Goal: Task Accomplishment & Management: Complete application form

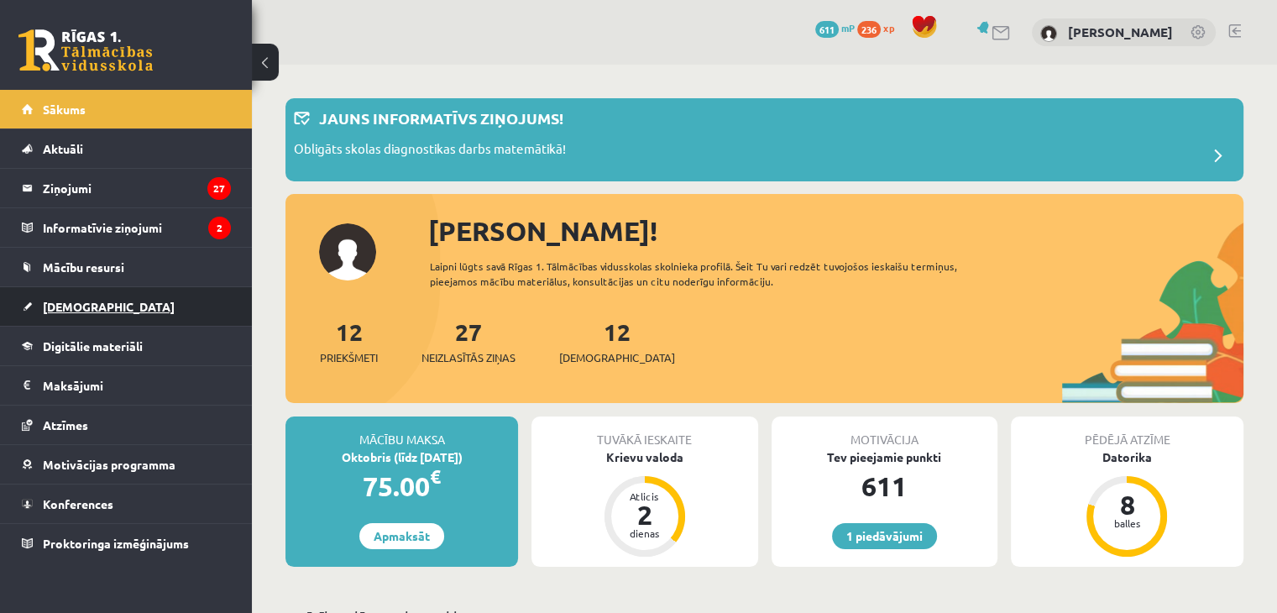
click at [91, 302] on span "[DEMOGRAPHIC_DATA]" at bounding box center [109, 306] width 132 height 15
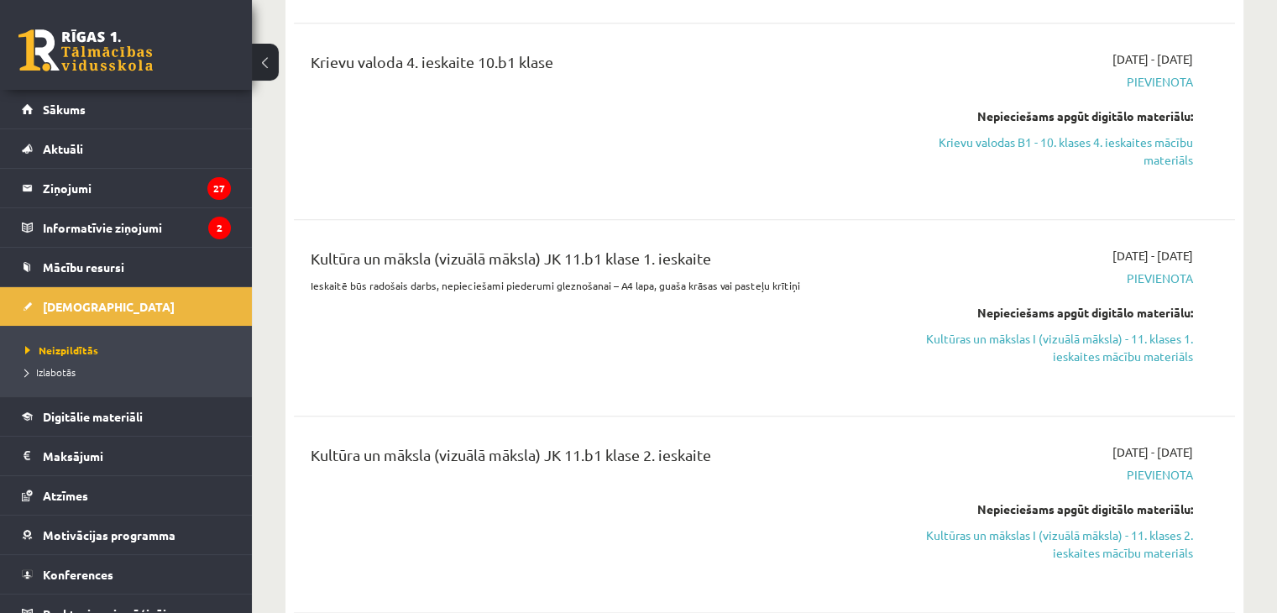
scroll to position [1931, 0]
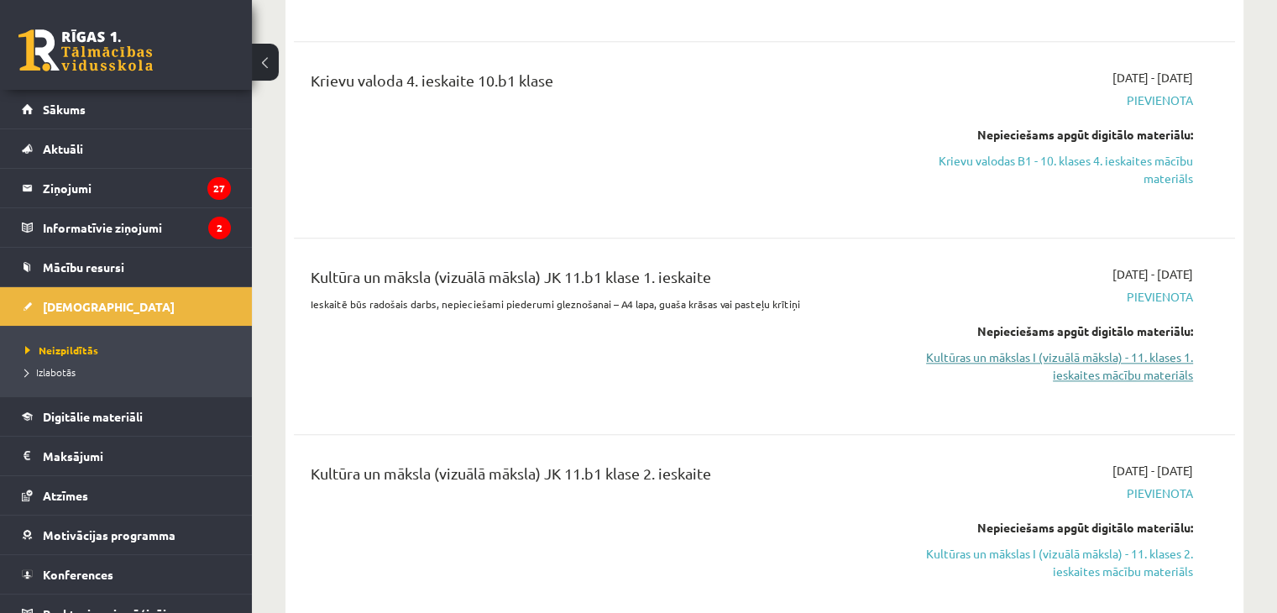
click at [1105, 356] on link "Kultūras un mākslas I (vizuālā māksla) - 11. klases 1. ieskaites mācību materiā…" at bounding box center [1054, 365] width 277 height 35
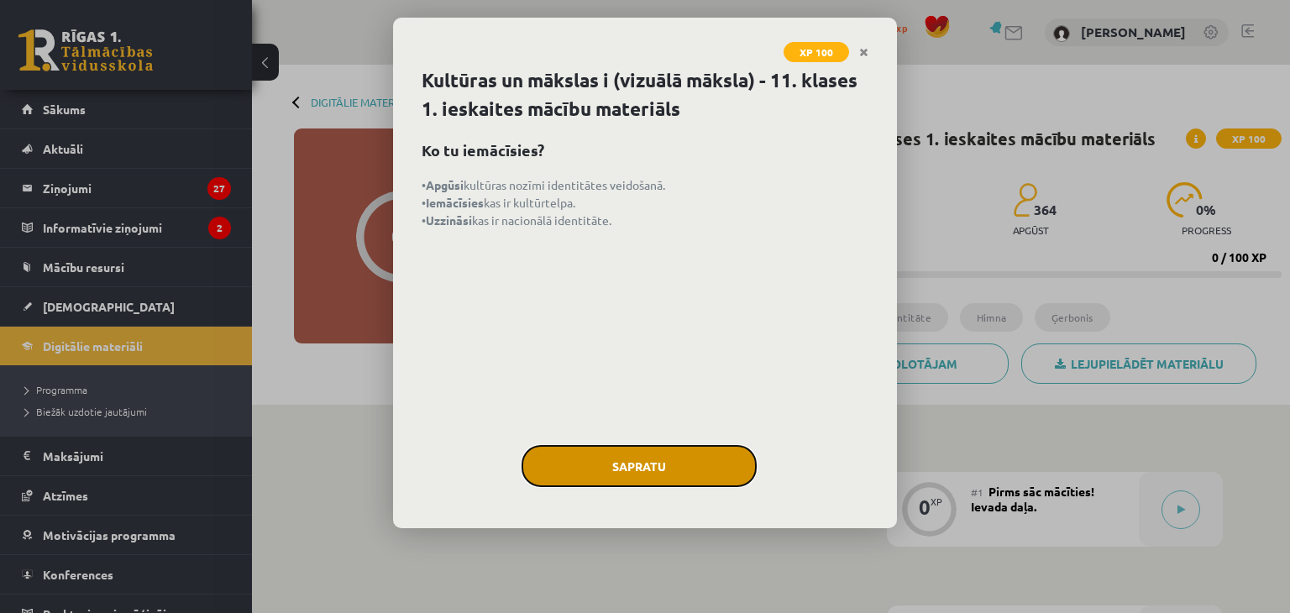
click at [618, 461] on button "Sapratu" at bounding box center [638, 466] width 235 height 42
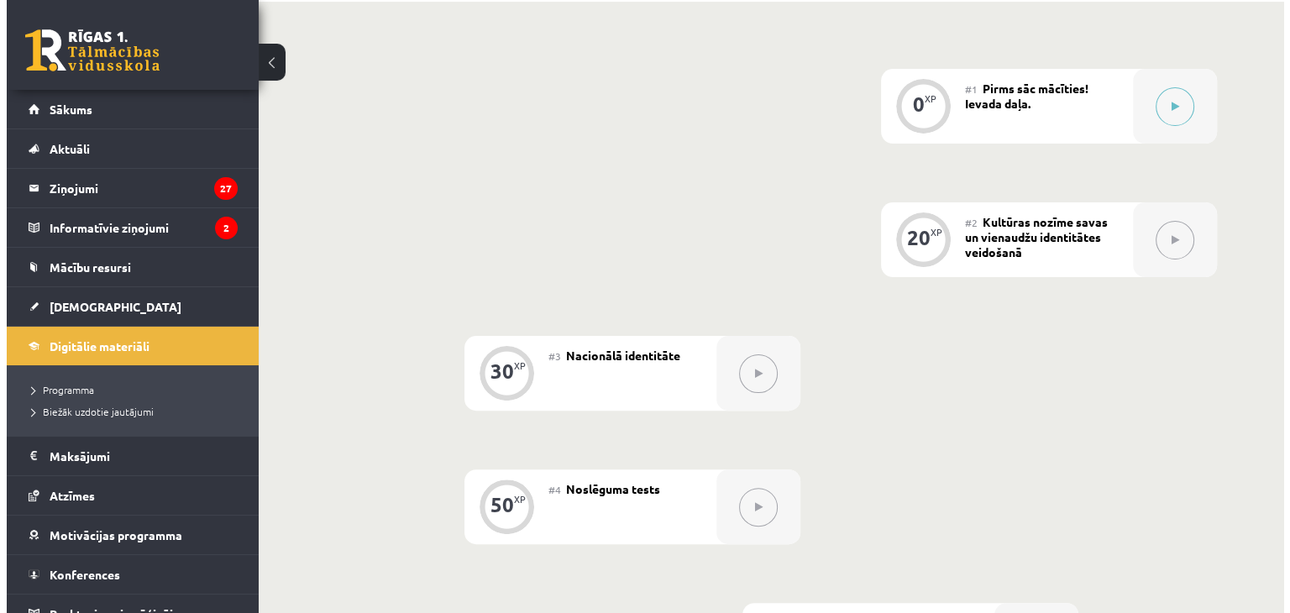
scroll to position [342, 0]
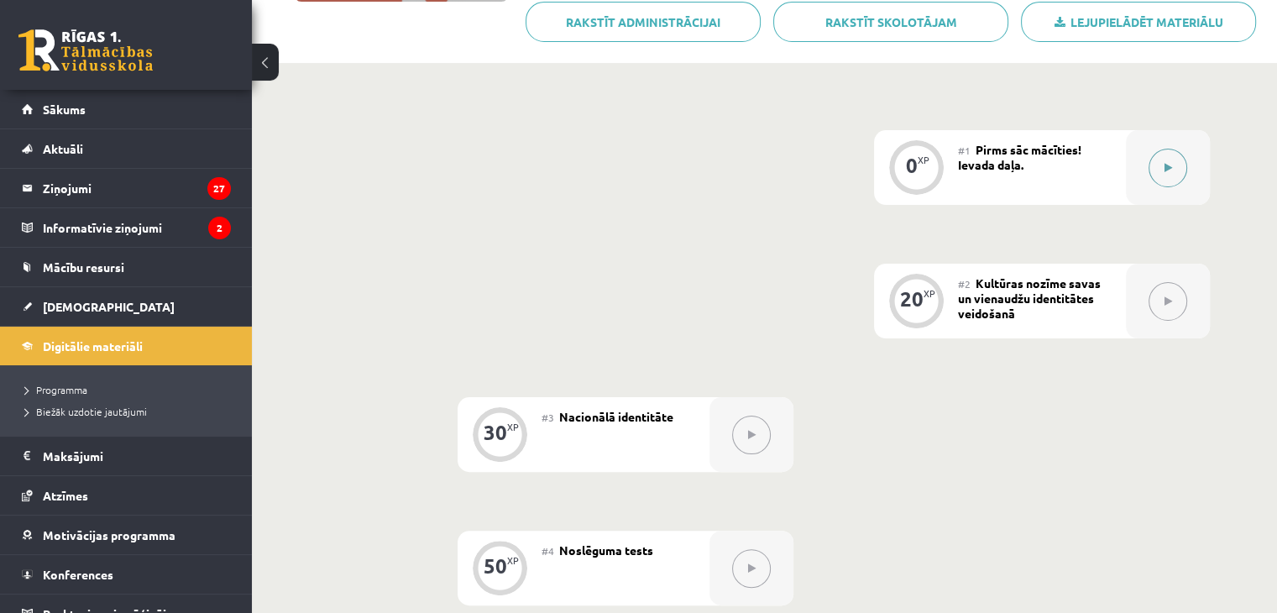
click at [1165, 168] on icon at bounding box center [1168, 168] width 8 height 10
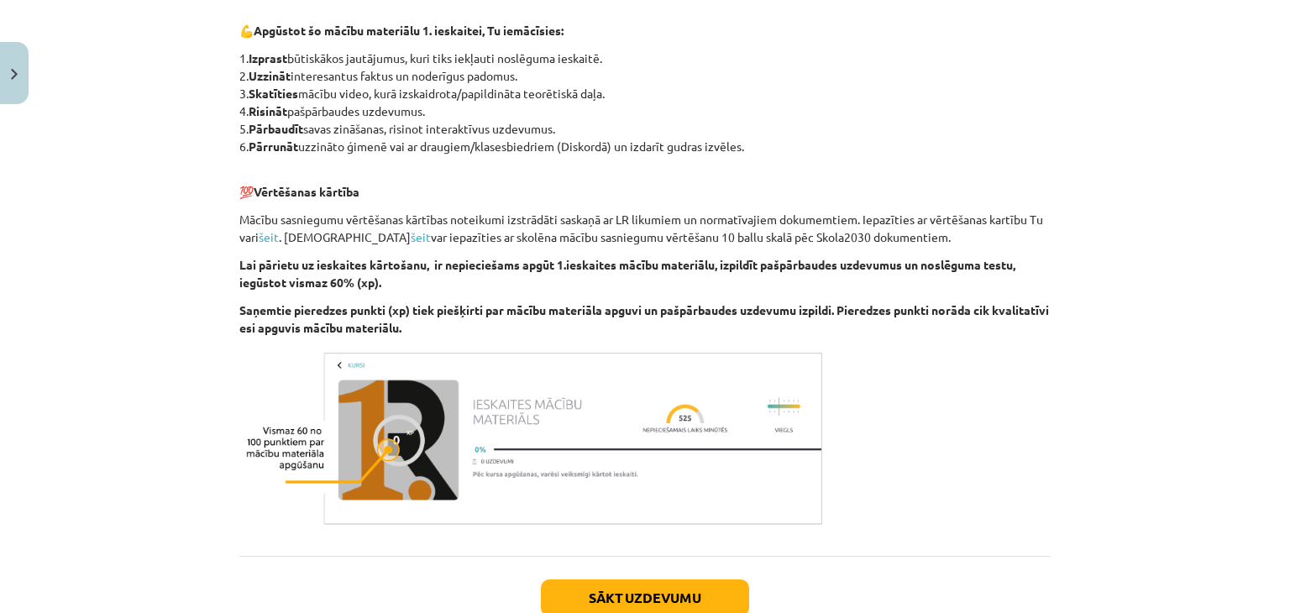
scroll to position [835, 0]
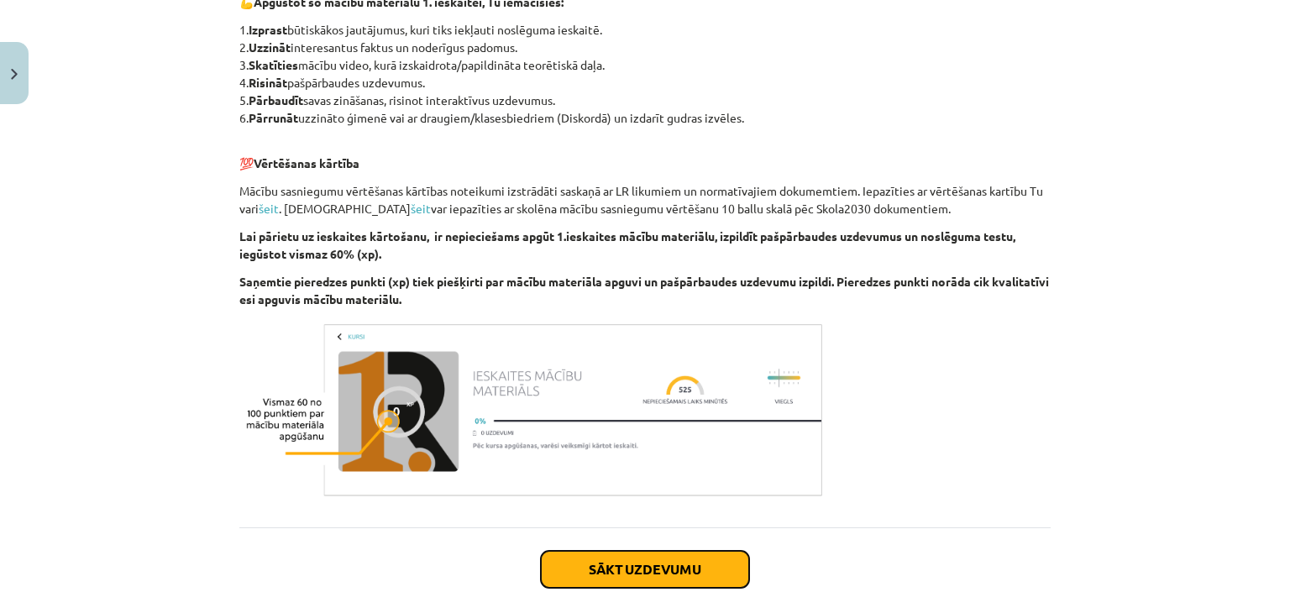
click at [641, 565] on button "Sākt uzdevumu" at bounding box center [645, 569] width 208 height 37
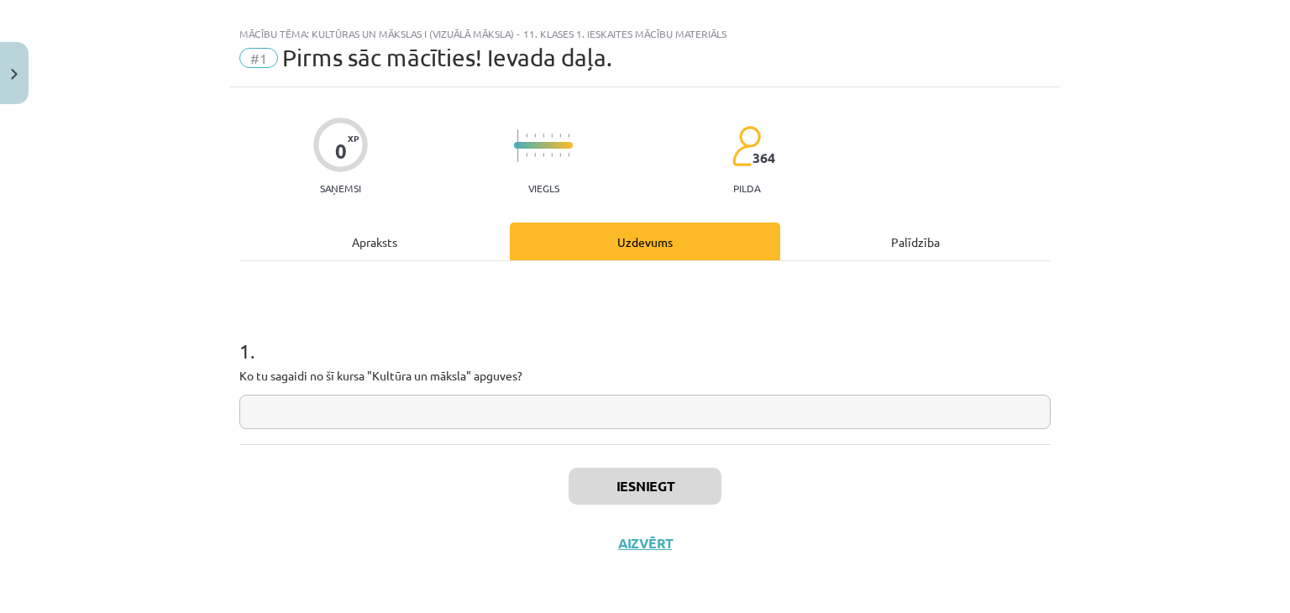
click at [484, 415] on input "text" at bounding box center [644, 412] width 811 height 34
type input "*"
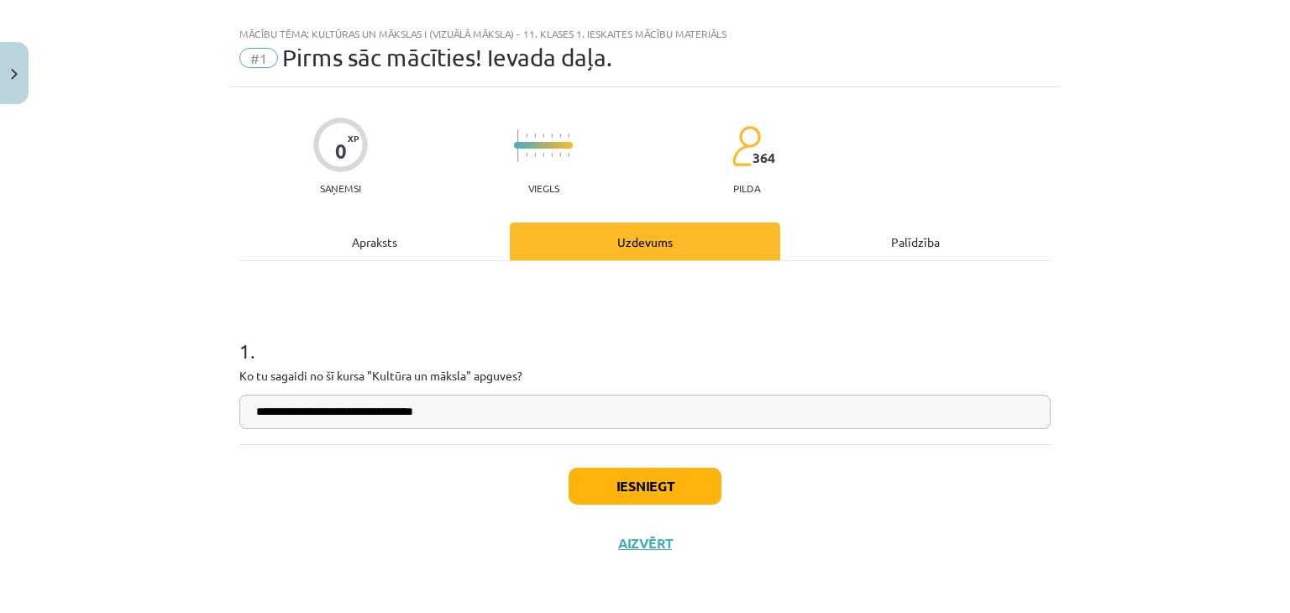
type input "**********"
click at [604, 479] on button "Iesniegt" at bounding box center [644, 486] width 153 height 37
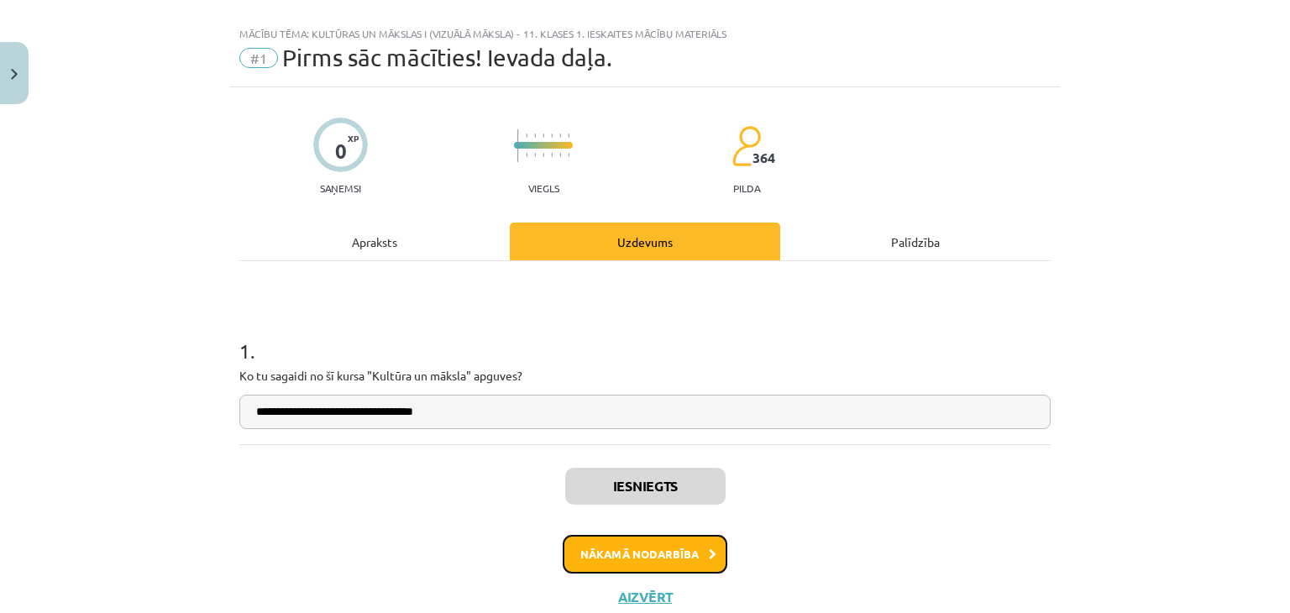
click at [675, 552] on button "Nākamā nodarbība" at bounding box center [645, 554] width 165 height 39
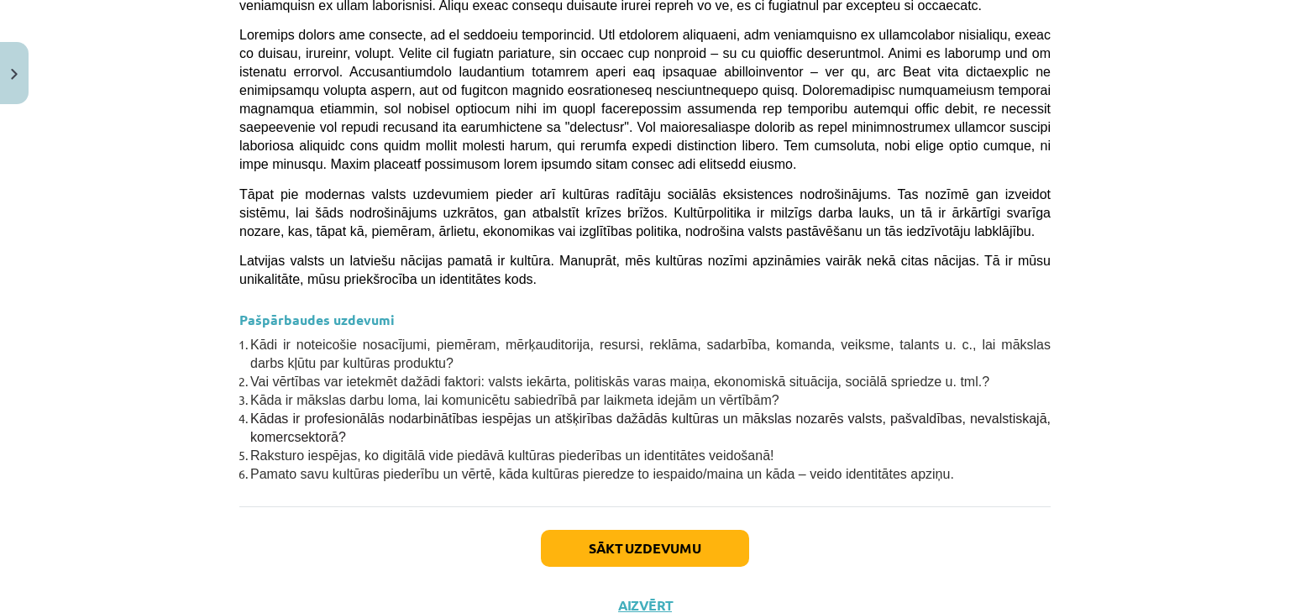
scroll to position [4469, 0]
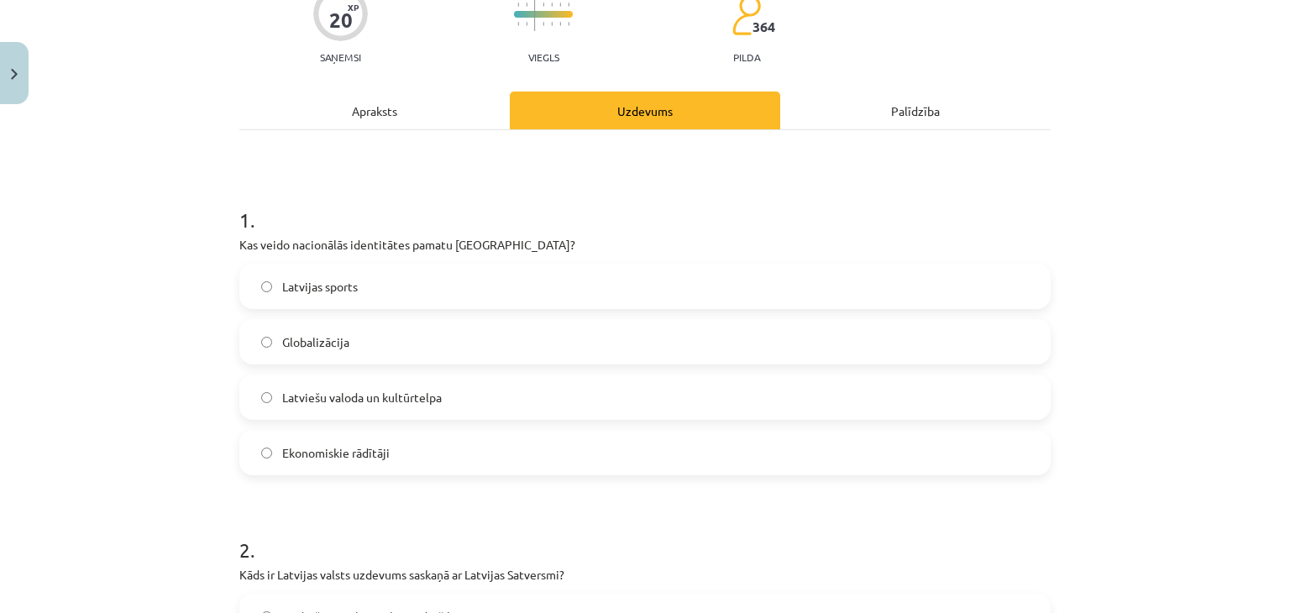
scroll to position [210, 0]
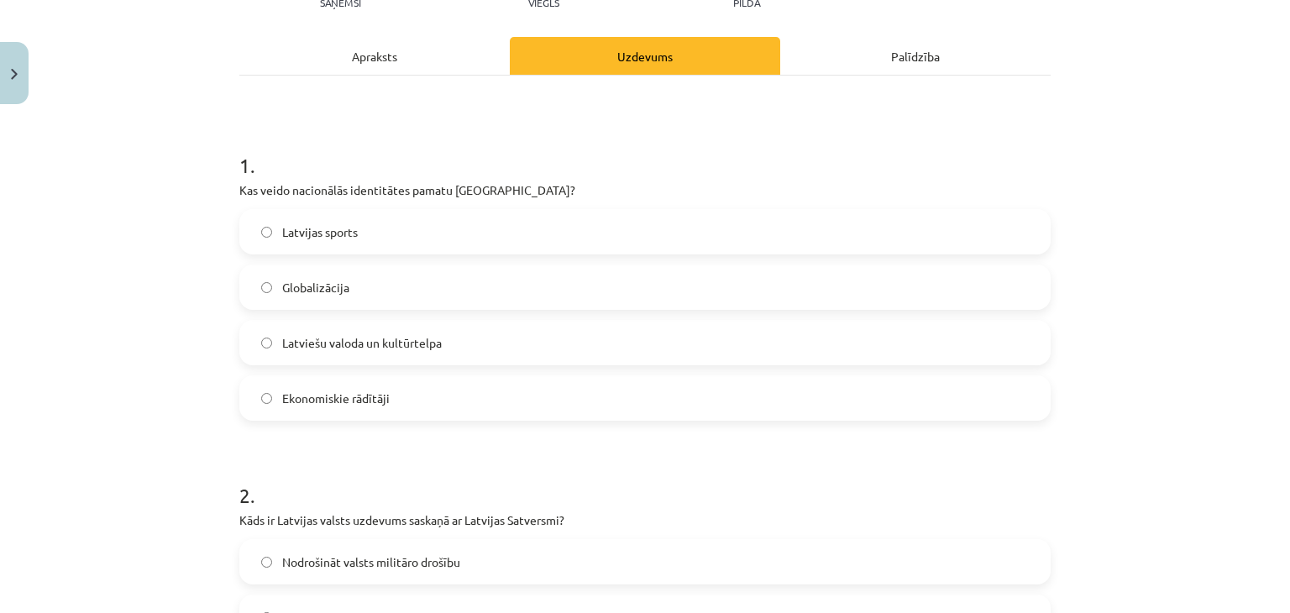
click at [499, 338] on label "Latviešu valoda un kultūrtelpa" at bounding box center [645, 343] width 808 height 42
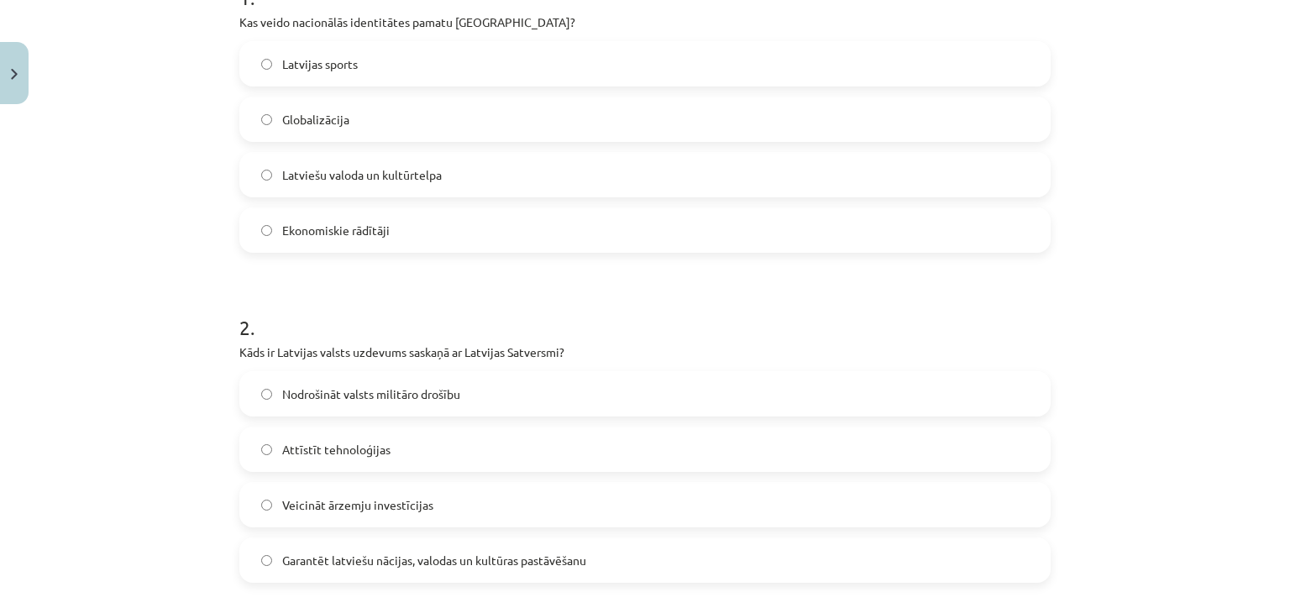
scroll to position [462, 0]
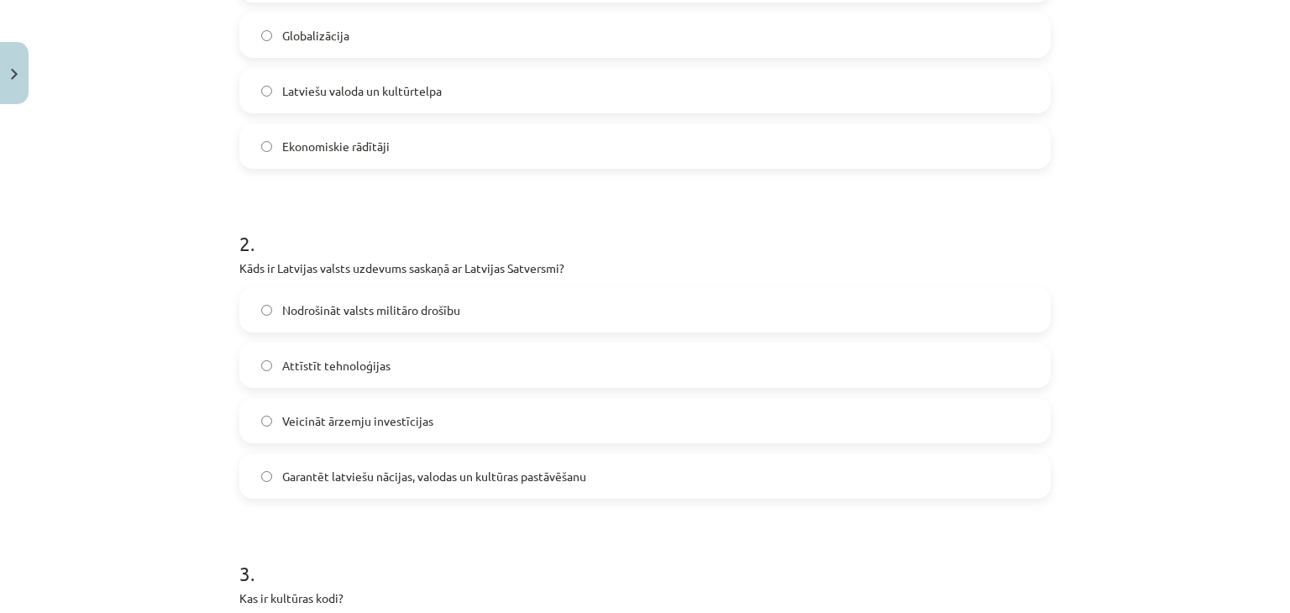
click at [524, 474] on span "Garantēt latviešu nācijas, valodas un kultūras pastāvēšanu" at bounding box center [434, 477] width 304 height 18
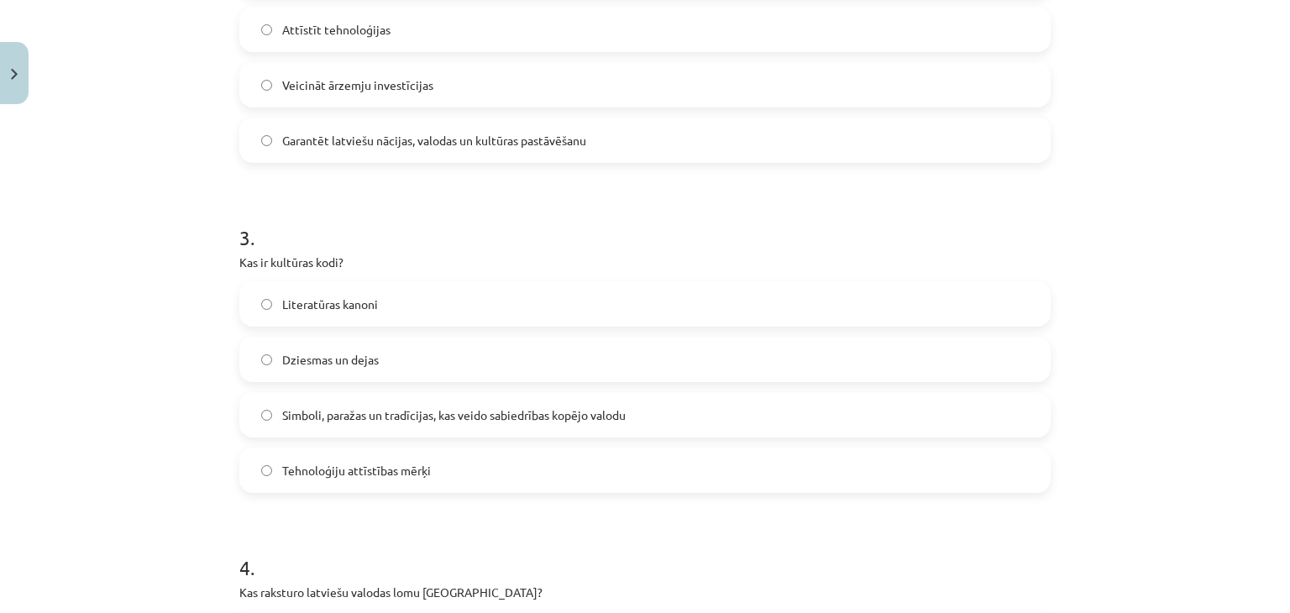
scroll to position [882, 0]
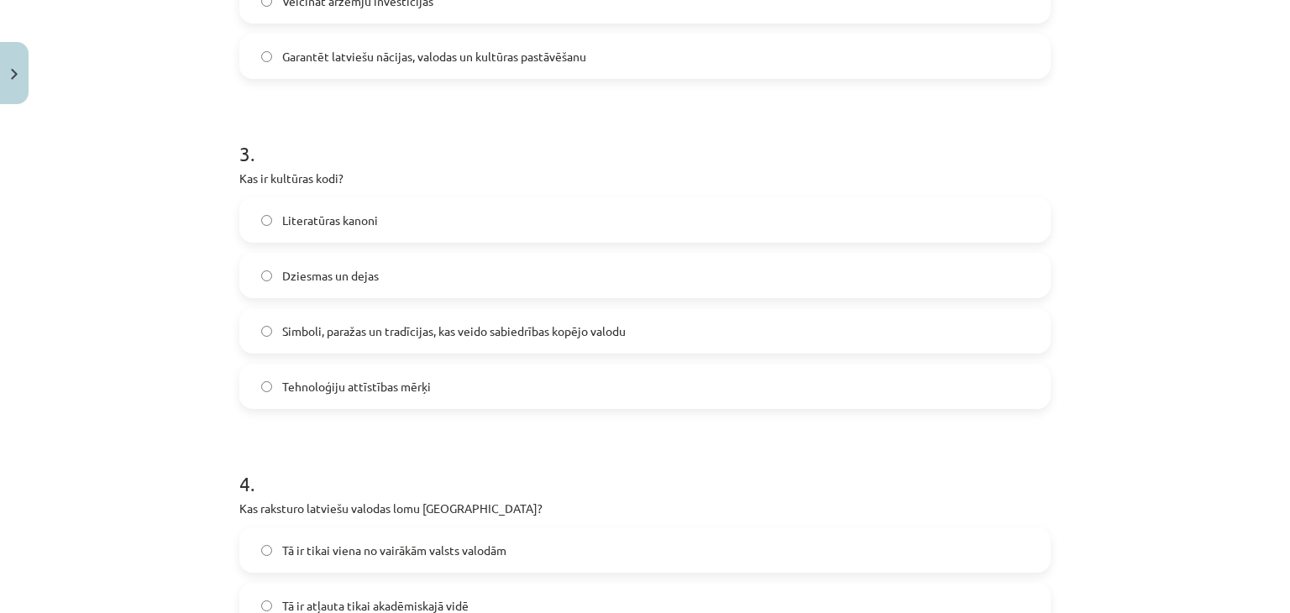
click at [544, 325] on span "Simboli, paražas un tradīcijas, kas veido sabiedrības kopējo valodu" at bounding box center [453, 331] width 343 height 18
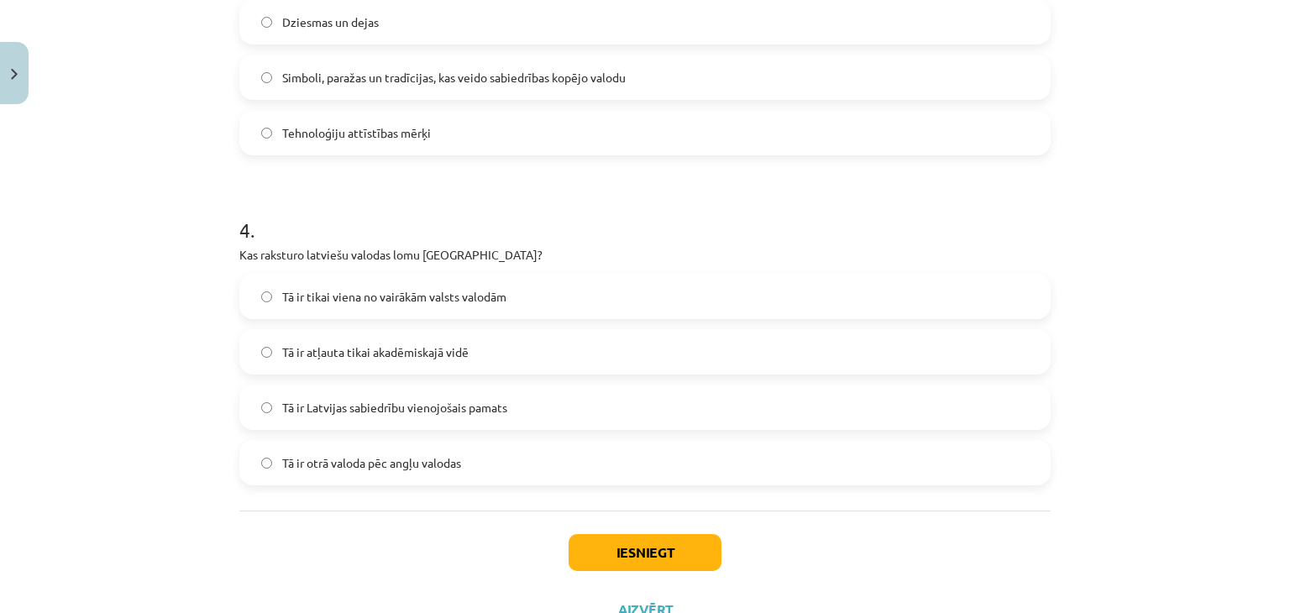
scroll to position [1202, 0]
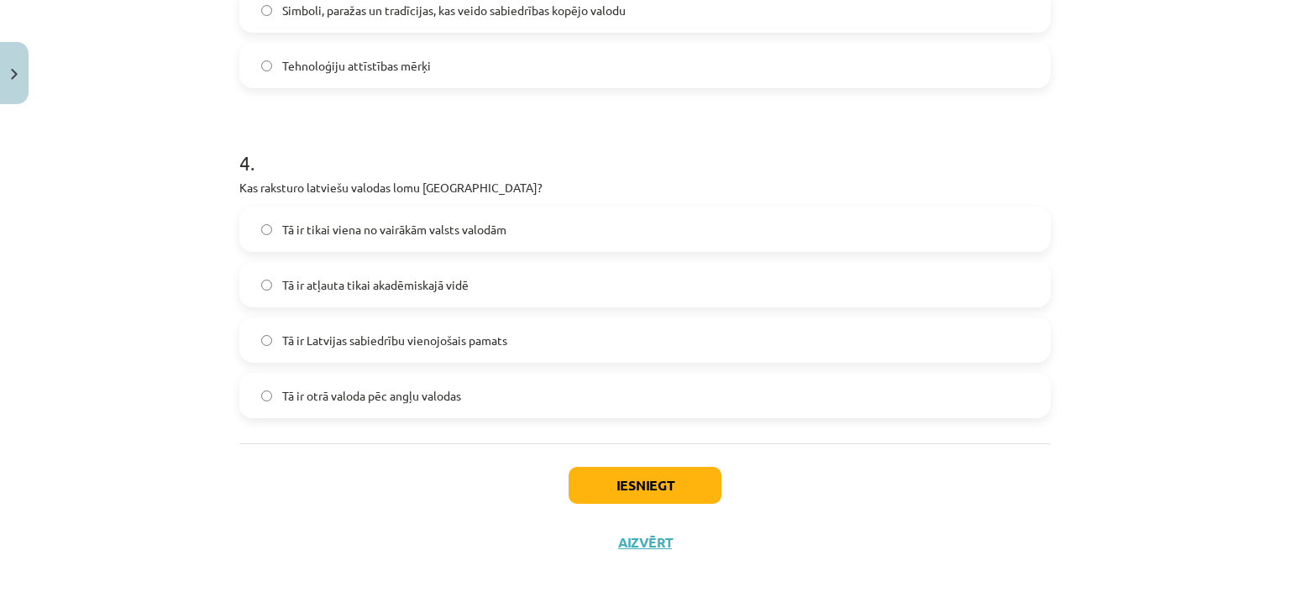
click at [497, 333] on span "Tā ir Latvijas sabiedrību vienojošais pamats" at bounding box center [394, 341] width 225 height 18
click at [602, 481] on button "Iesniegt" at bounding box center [644, 485] width 153 height 37
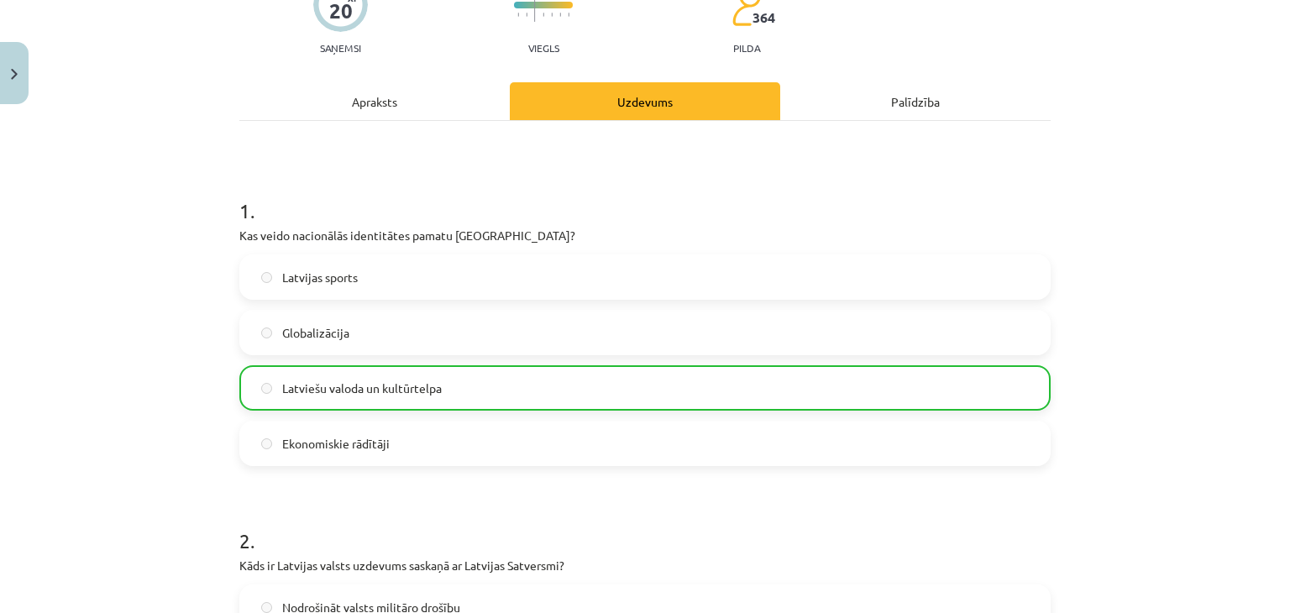
scroll to position [168, 0]
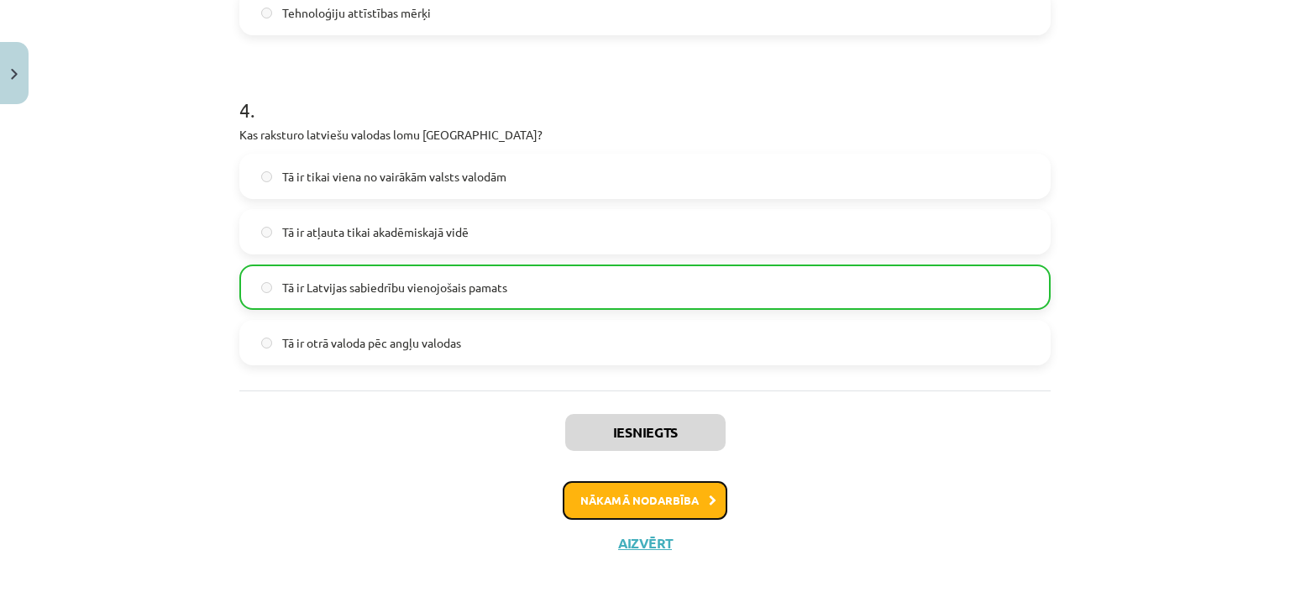
click at [695, 502] on button "Nākamā nodarbība" at bounding box center [645, 500] width 165 height 39
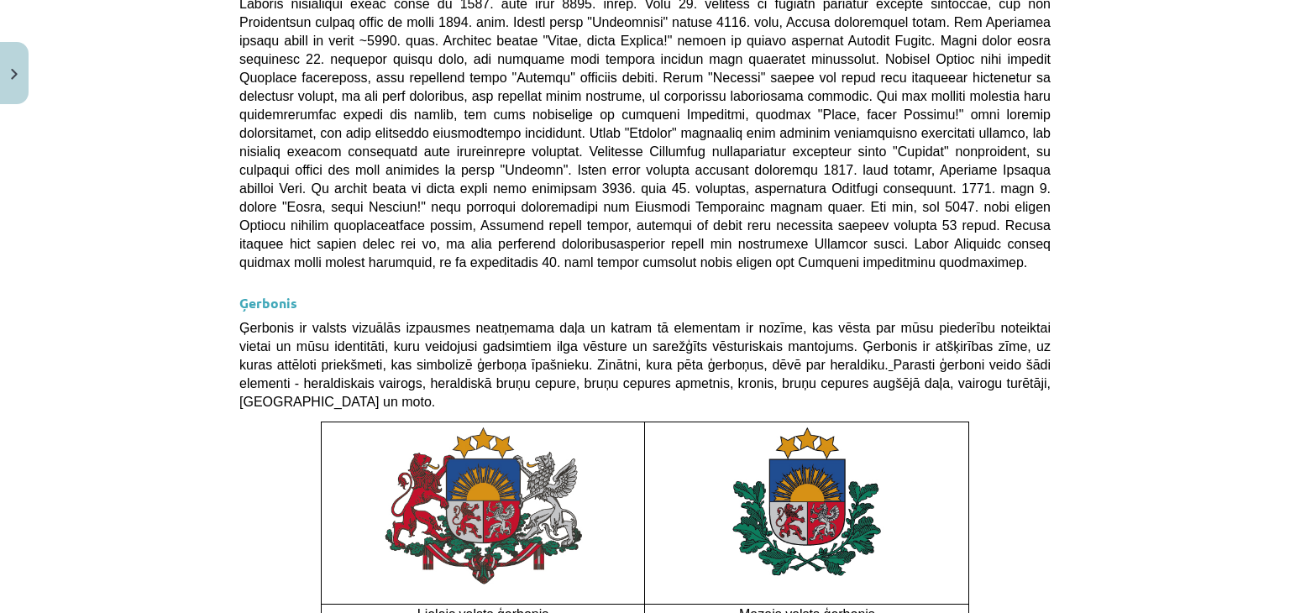
scroll to position [1253, 0]
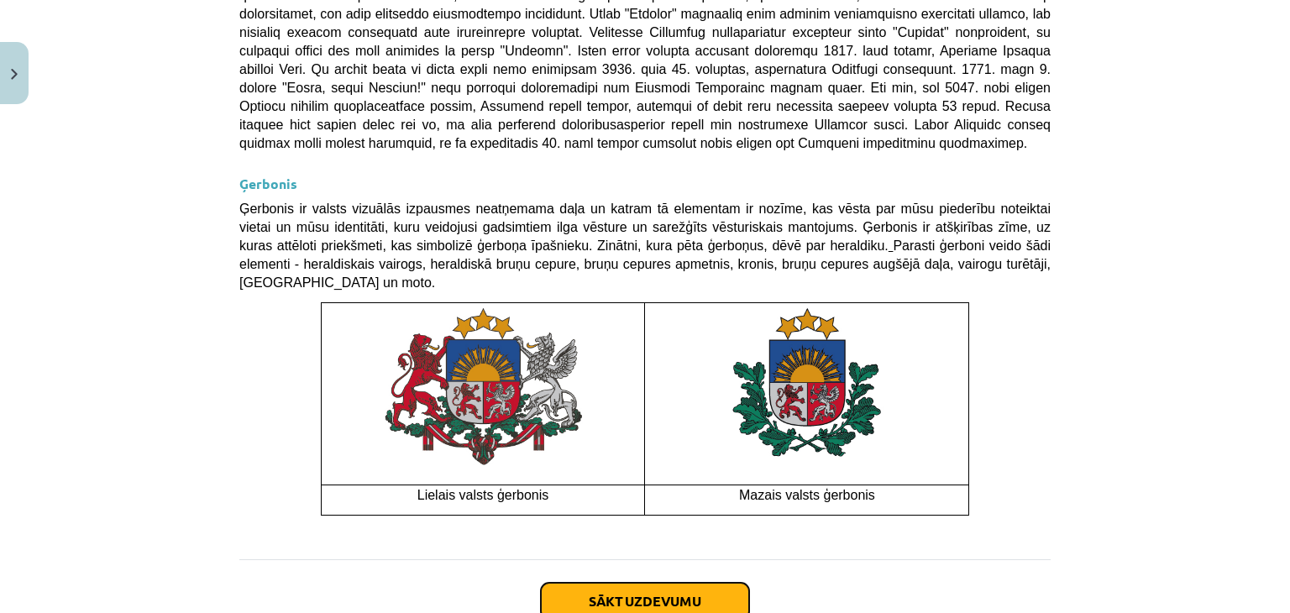
click at [634, 583] on button "Sākt uzdevumu" at bounding box center [645, 601] width 208 height 37
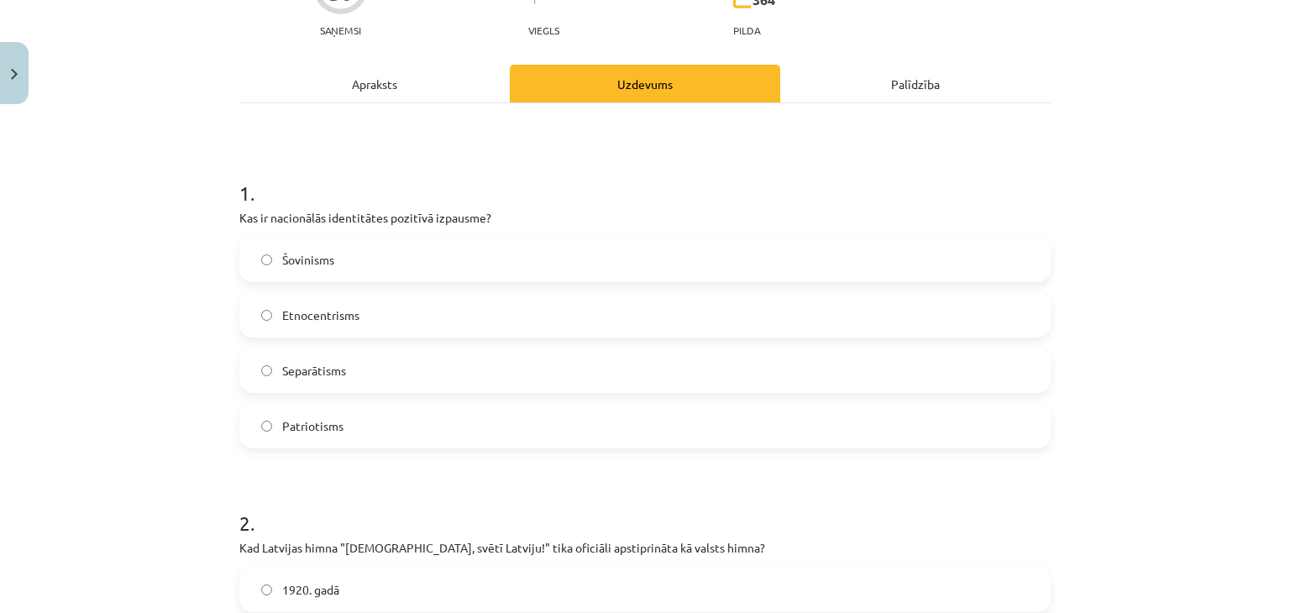
scroll to position [210, 0]
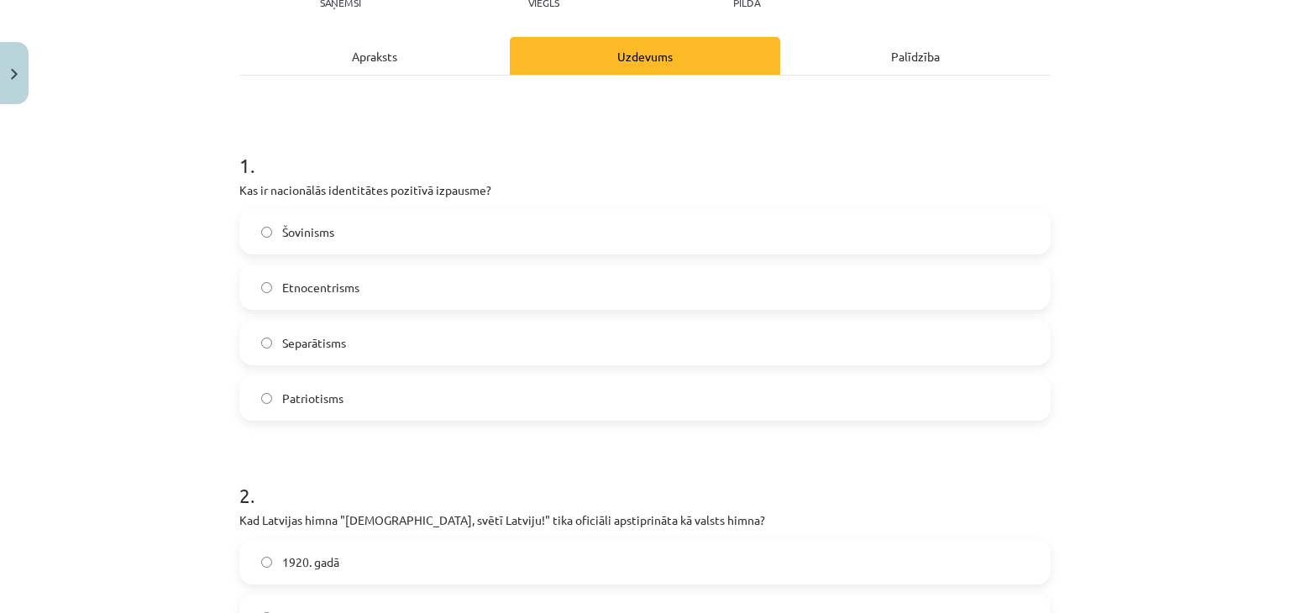
click at [462, 403] on label "Patriotisms" at bounding box center [645, 398] width 808 height 42
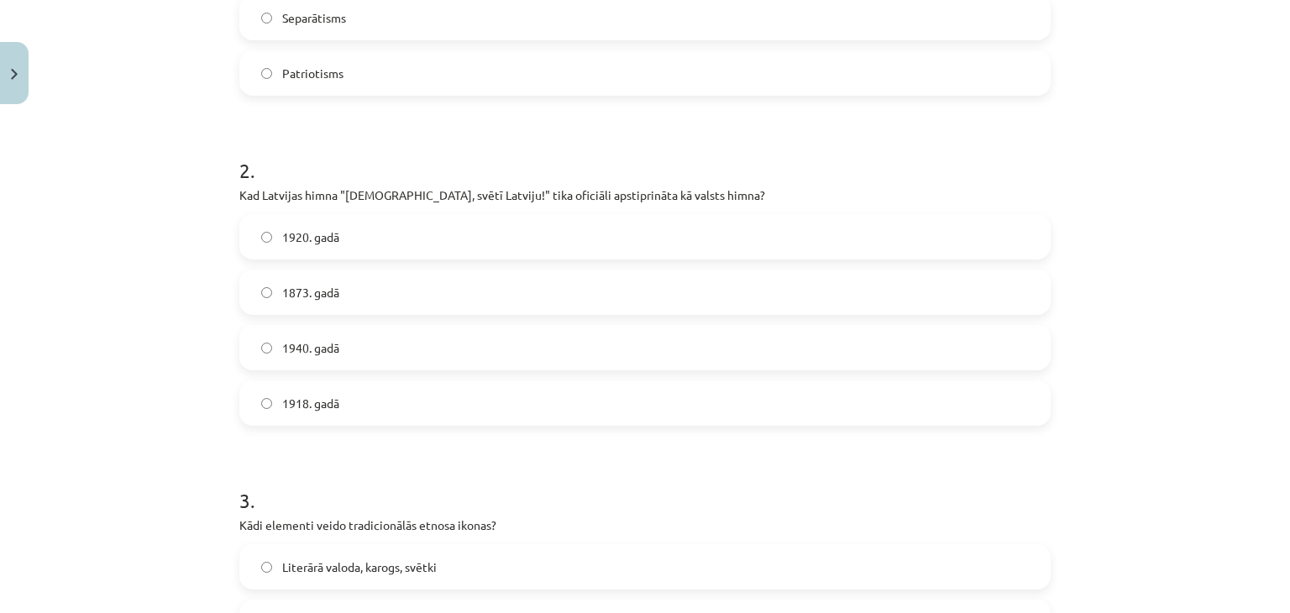
scroll to position [546, 0]
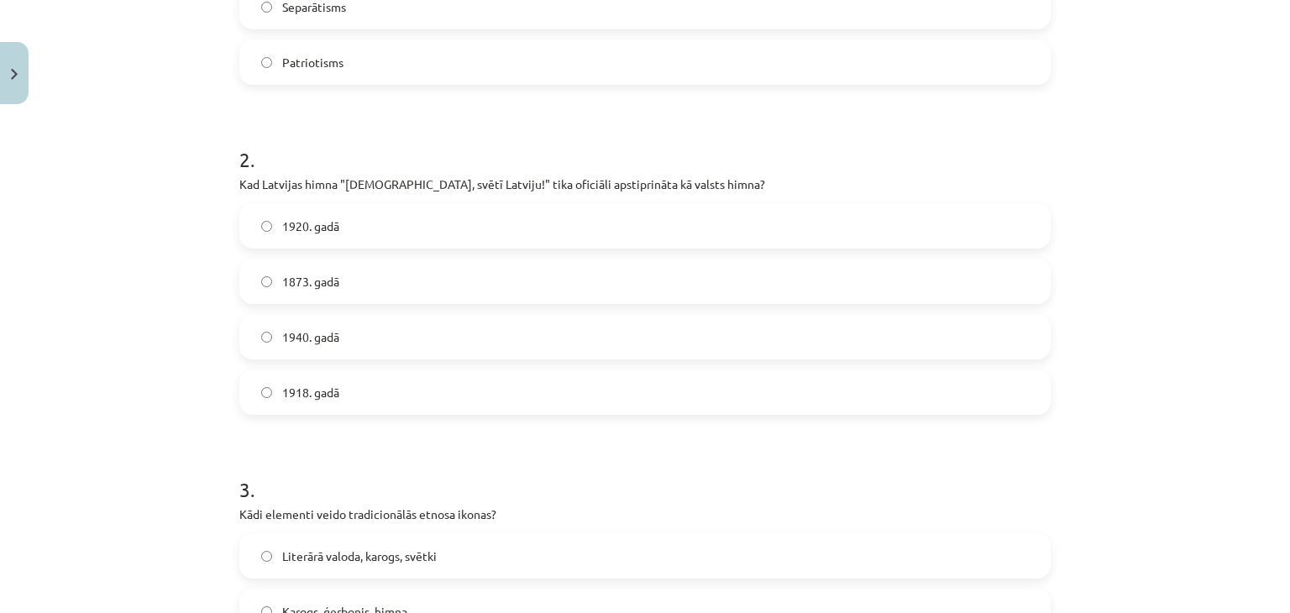
click at [314, 238] on label "1920. gadā" at bounding box center [645, 226] width 808 height 42
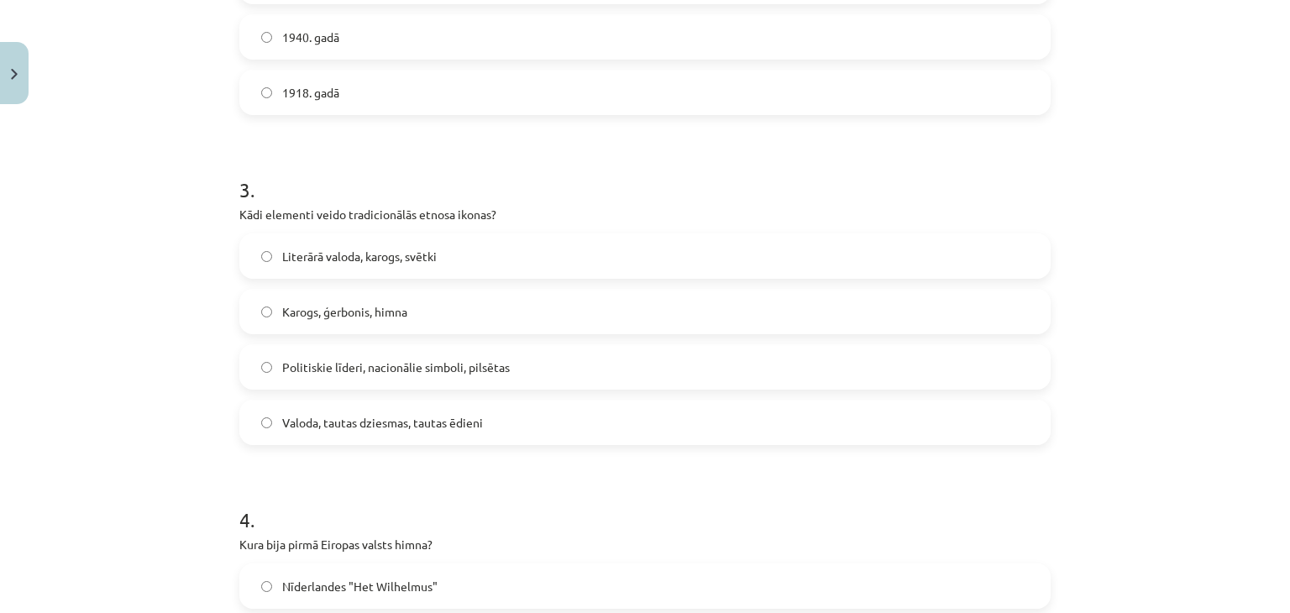
scroll to position [882, 0]
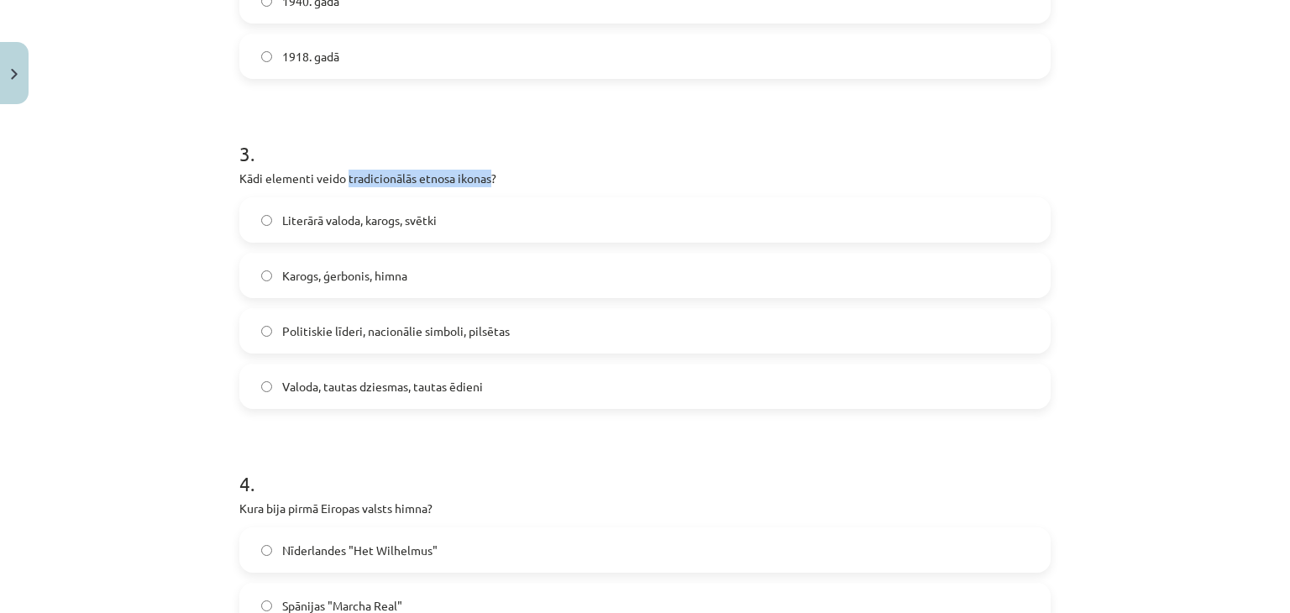
drag, startPoint x: 339, startPoint y: 175, endPoint x: 486, endPoint y: 179, distance: 147.0
click at [486, 179] on p "Kādi elementi veido tradicionālās etnosa ikonas?" at bounding box center [644, 179] width 811 height 18
copy p "tradicionālās etnosa ikonas"
click at [386, 437] on form "1 . Kas ir nacionālās identitātes pozitīvā izpausme? Šovinisms Etnocentrisms Se…" at bounding box center [644, 426] width 811 height 1946
click at [447, 390] on span "Valoda, tautas dziesmas, tautas ēdieni" at bounding box center [382, 387] width 201 height 18
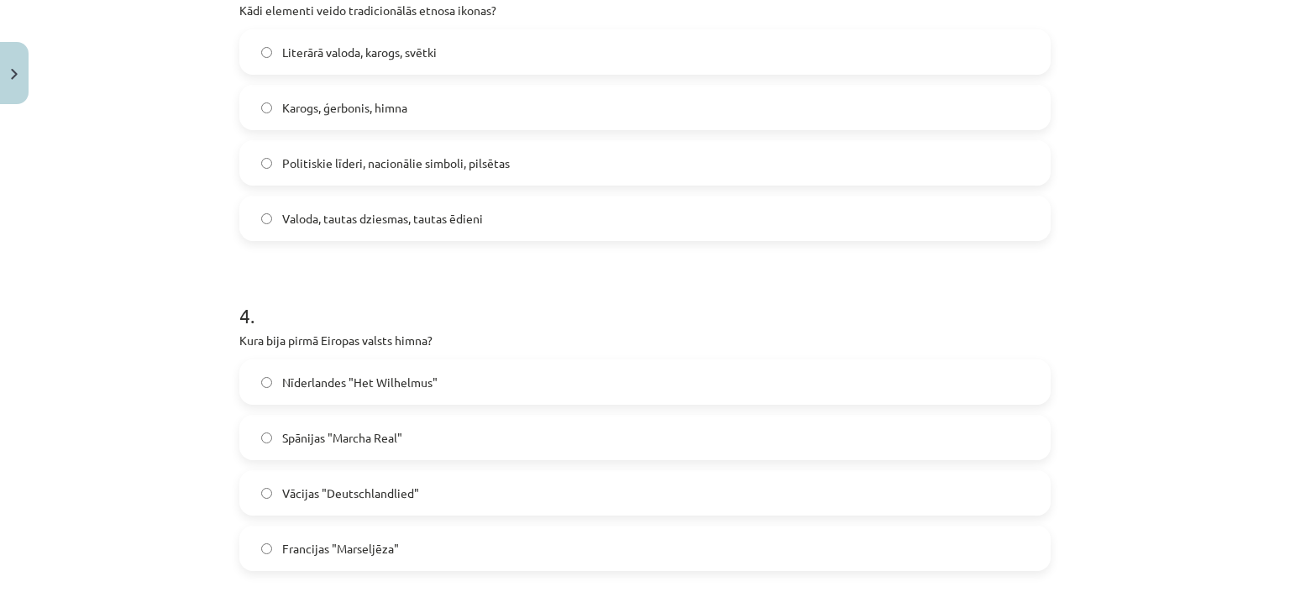
scroll to position [1133, 0]
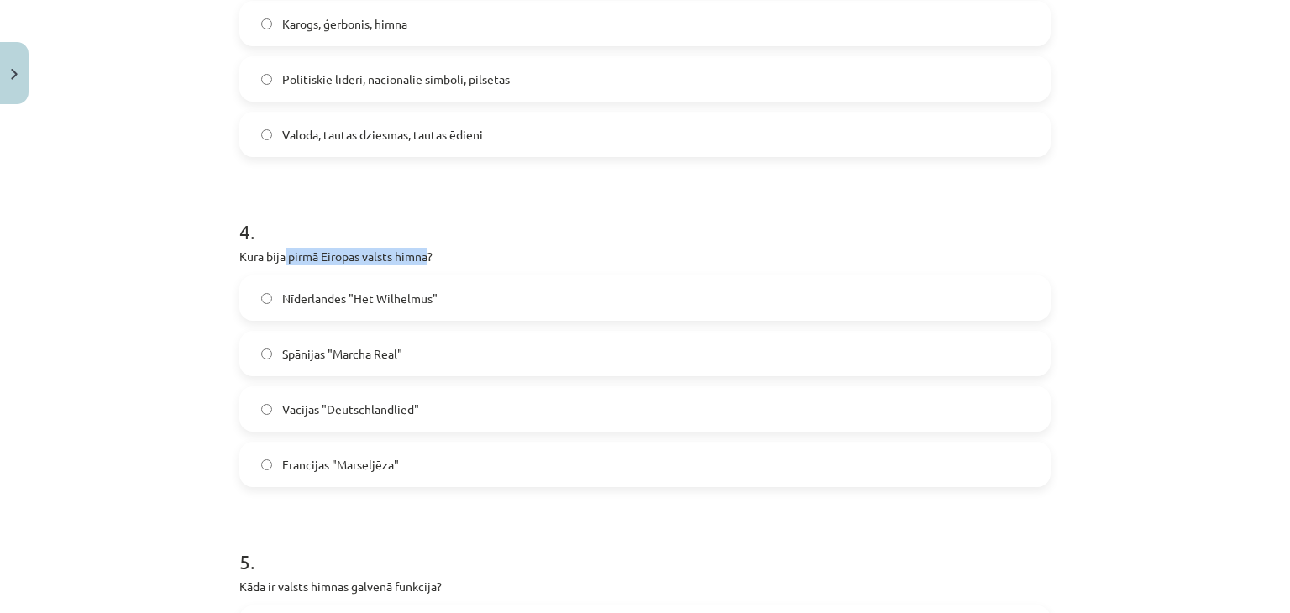
drag, startPoint x: 279, startPoint y: 250, endPoint x: 423, endPoint y: 262, distance: 144.9
click at [423, 262] on p "Kura bija pirmā Eiropas valsts himna?" at bounding box center [644, 257] width 811 height 18
copy p "pirmā Eiropas valsts himna"
click at [353, 357] on span "Spānijas "Marcha Real"" at bounding box center [342, 354] width 120 height 18
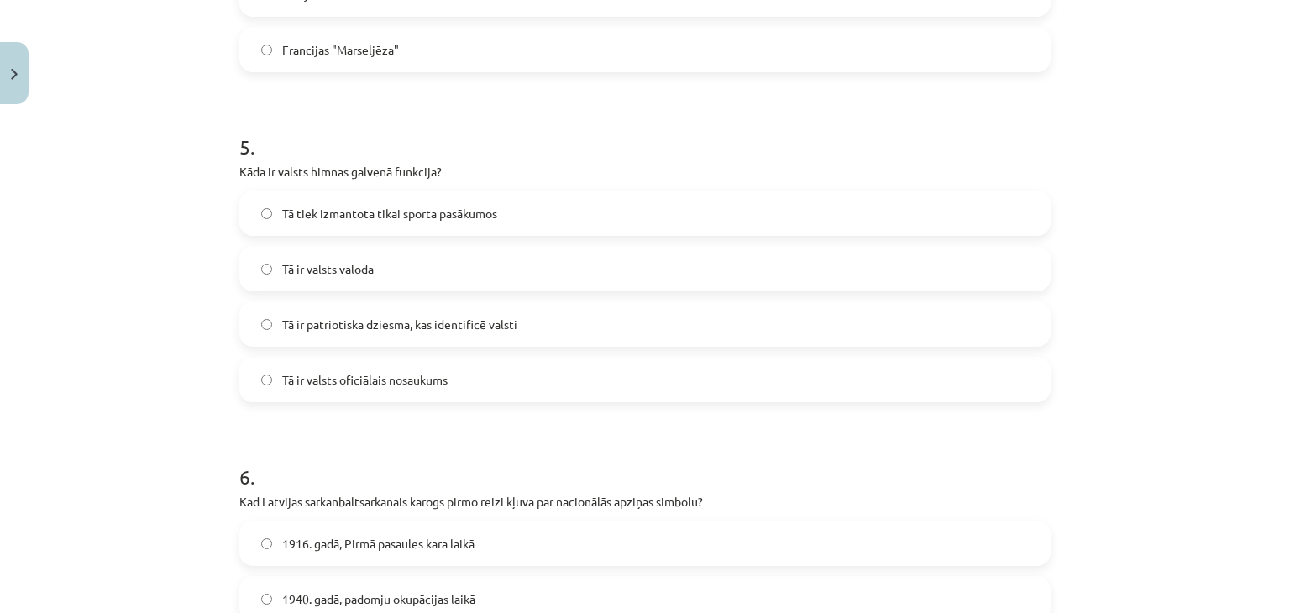
scroll to position [1553, 0]
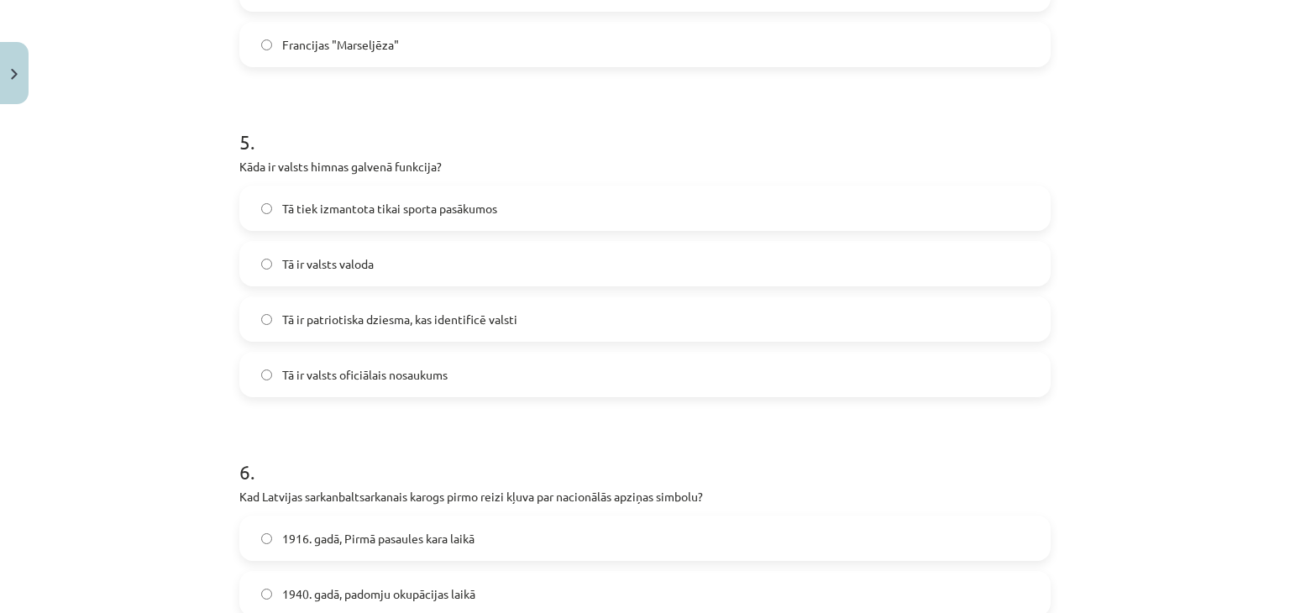
click at [406, 322] on span "Tā ir patriotiska dziesma, kas identificē valsti" at bounding box center [399, 320] width 235 height 18
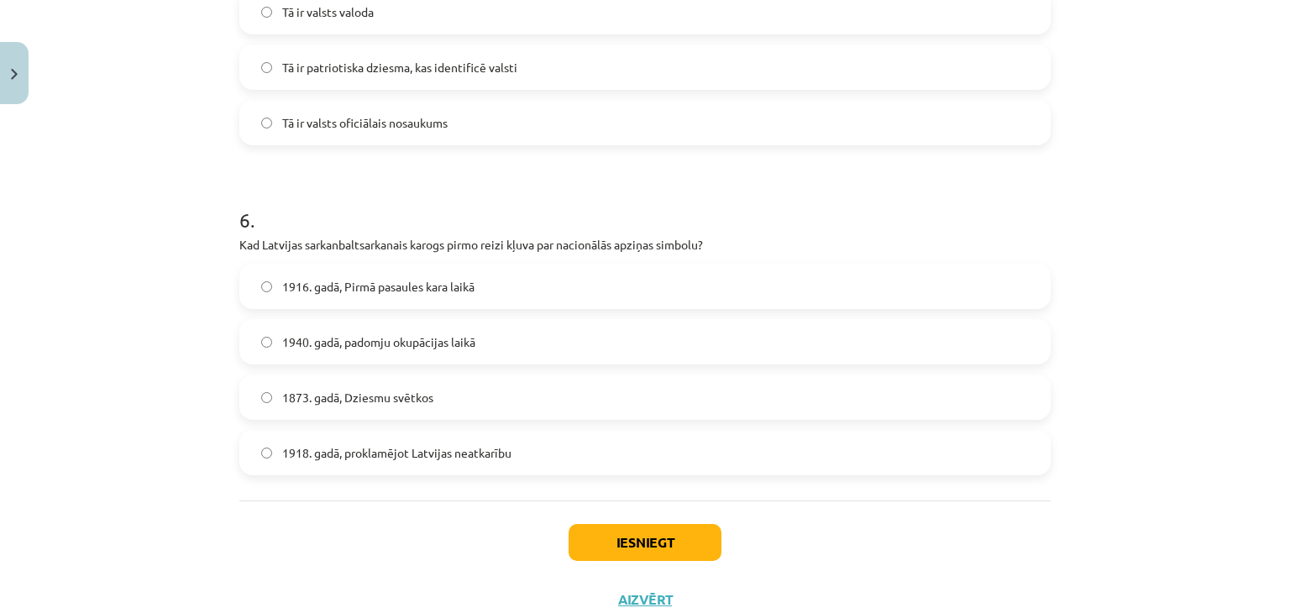
scroll to position [1861, 0]
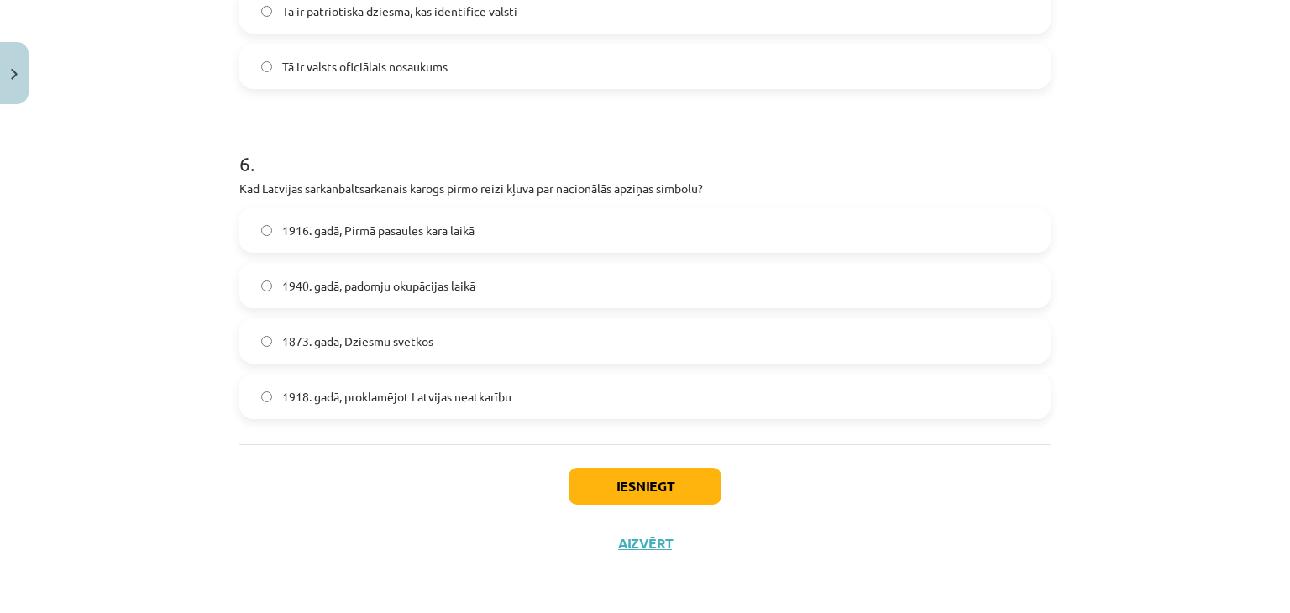
click at [416, 406] on label "1918. gadā, proklamējot Latvijas neatkarību" at bounding box center [645, 396] width 808 height 42
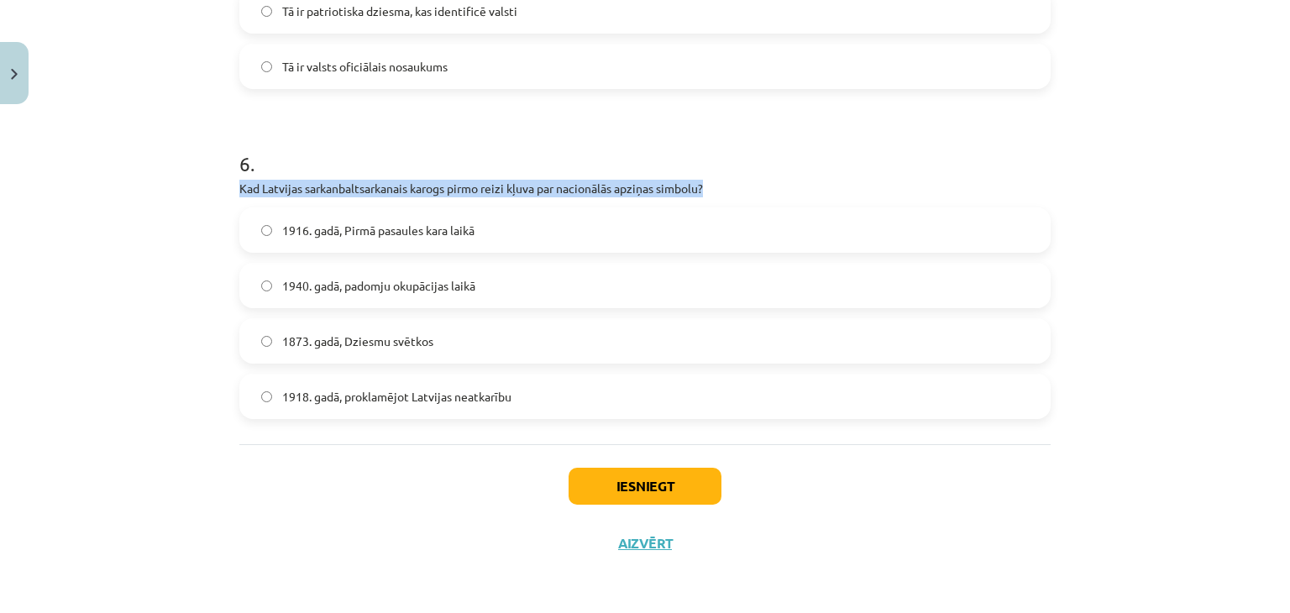
drag, startPoint x: 231, startPoint y: 189, endPoint x: 712, endPoint y: 186, distance: 481.1
copy p "Kad Latvijas sarkanbaltsarkanais karogs pirmo reizi kļuva par nacionālās apziņa…"
click at [606, 479] on button "Iesniegt" at bounding box center [644, 486] width 153 height 37
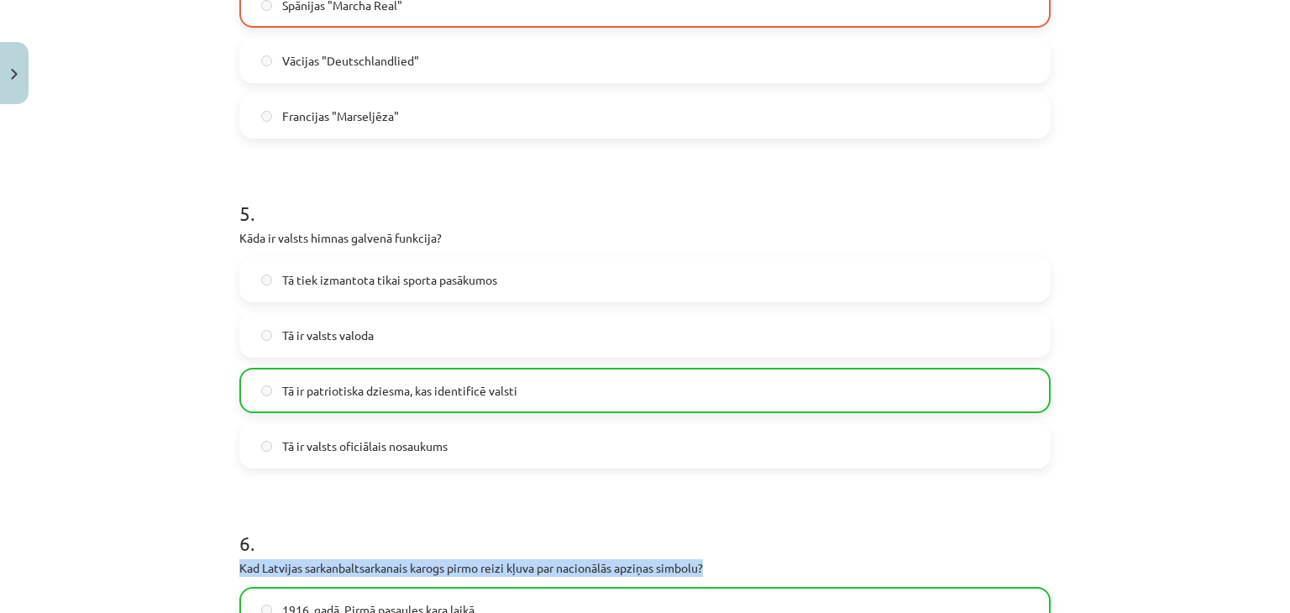
scroll to position [1914, 0]
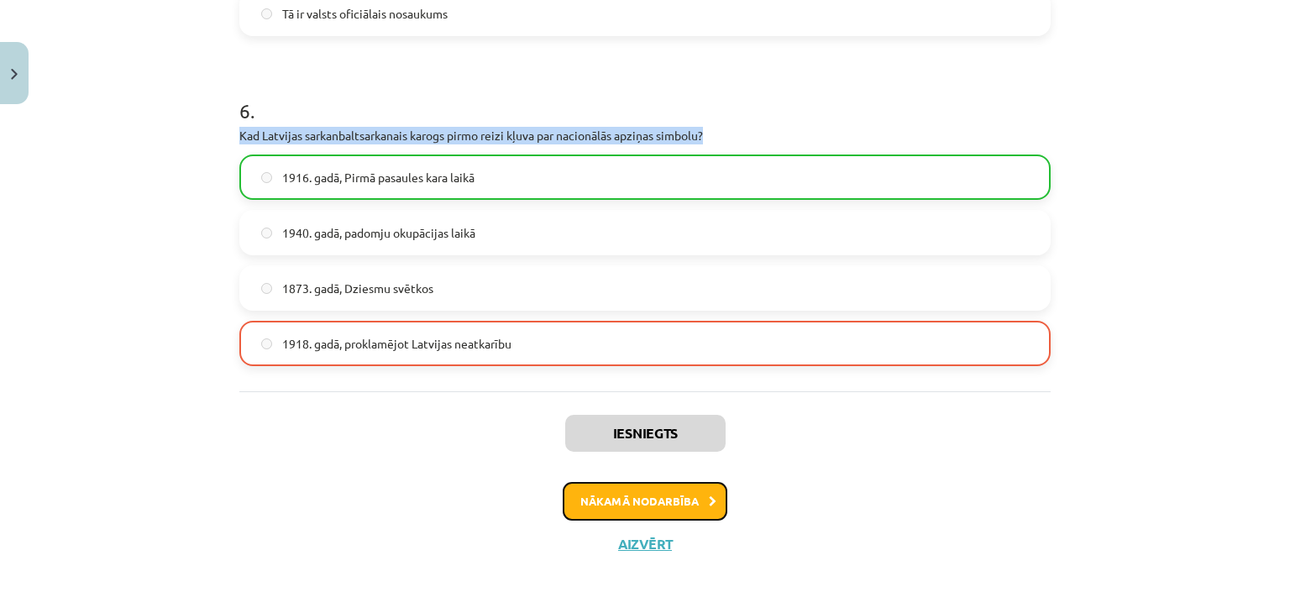
click at [640, 500] on button "Nākamā nodarbība" at bounding box center [645, 501] width 165 height 39
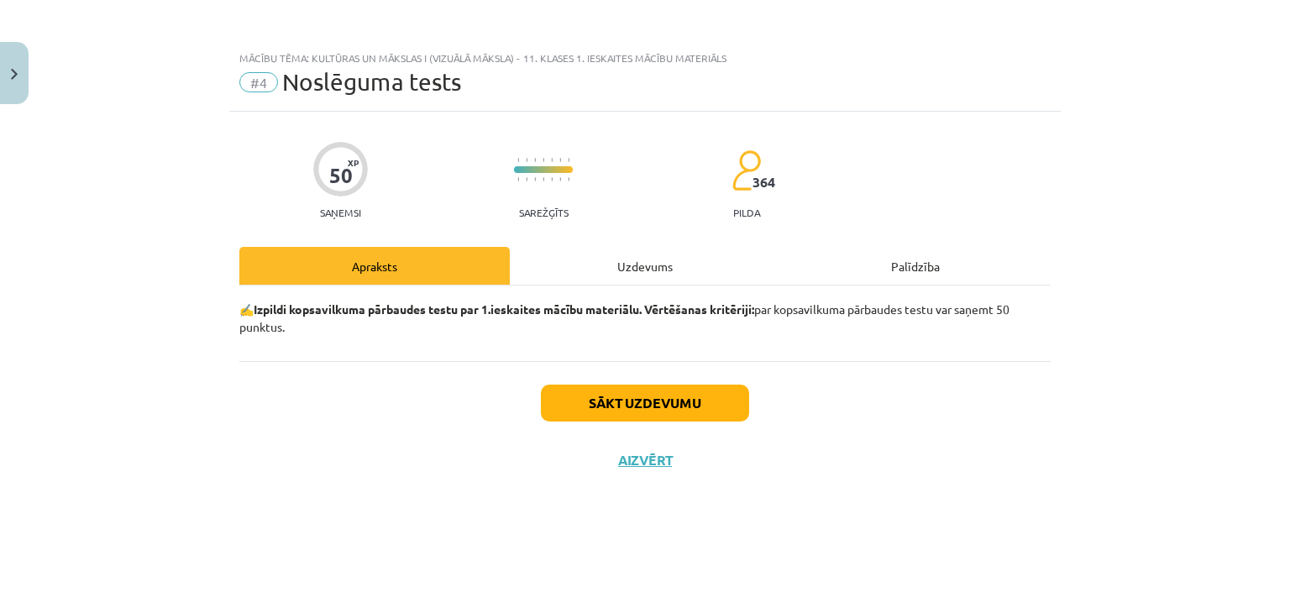
scroll to position [0, 0]
click at [645, 393] on button "Sākt uzdevumu" at bounding box center [645, 403] width 208 height 37
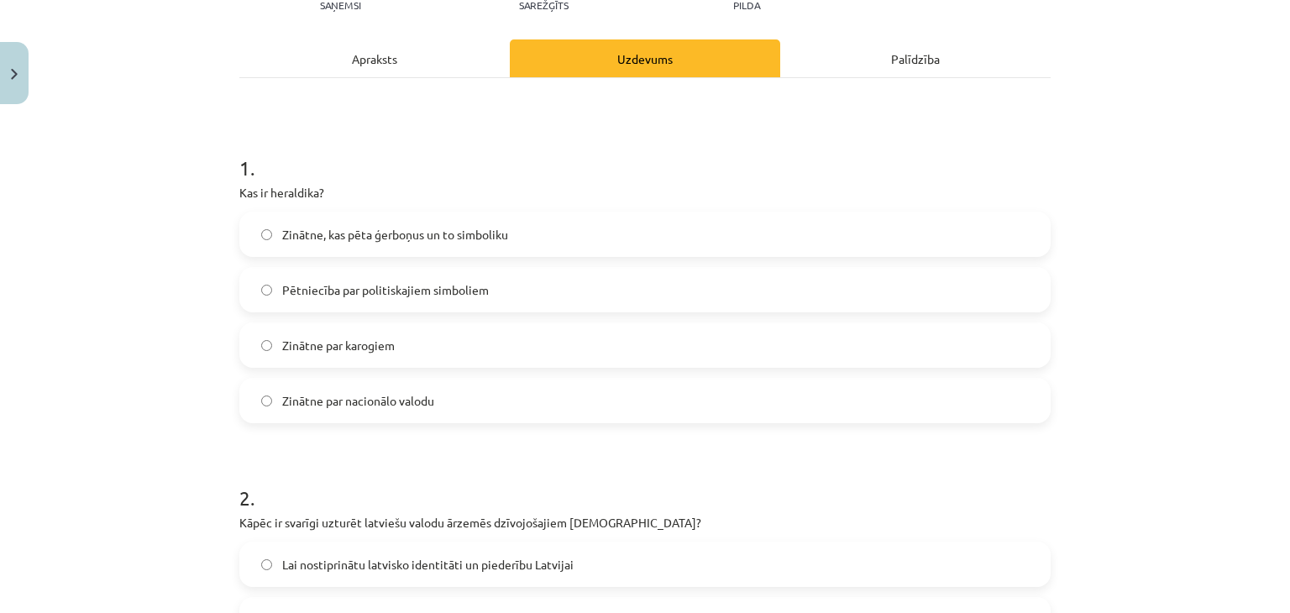
scroll to position [252, 0]
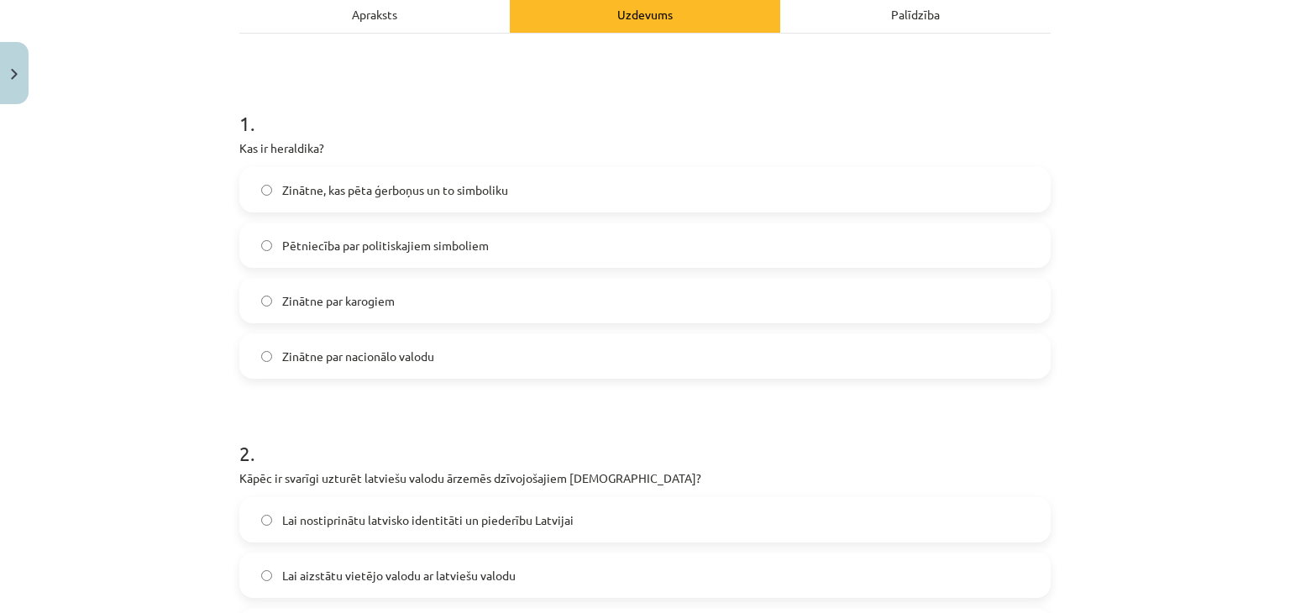
click at [434, 193] on span "Zinātne, kas pēta ģerboņus un to simboliku" at bounding box center [395, 190] width 226 height 18
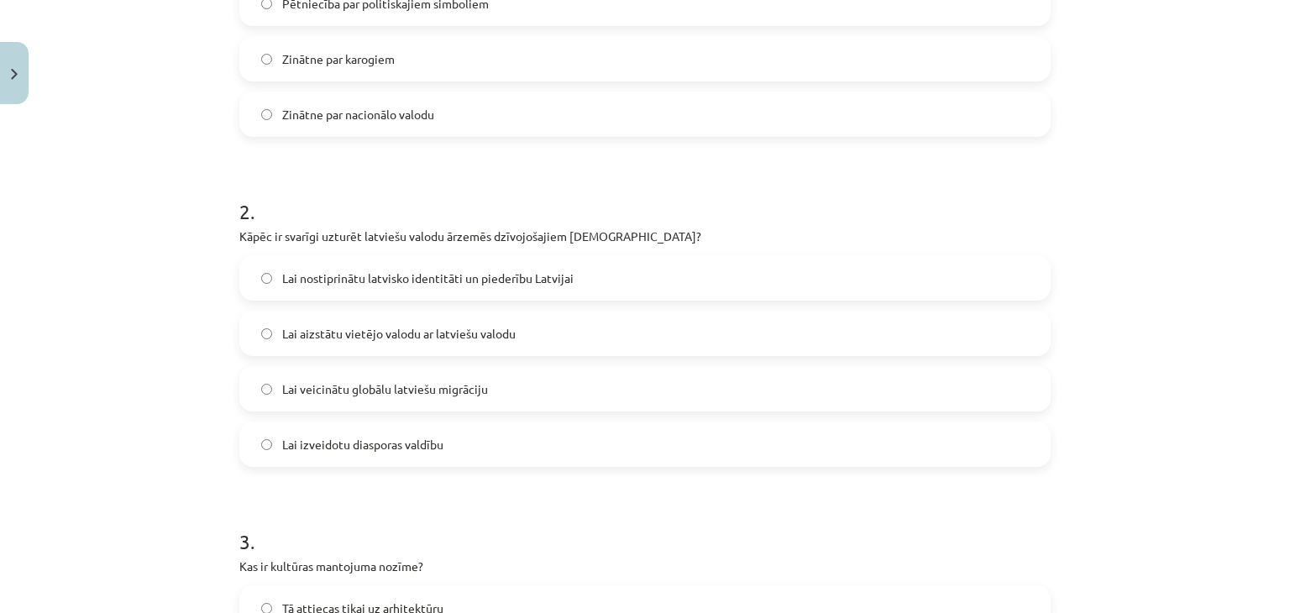
scroll to position [588, 0]
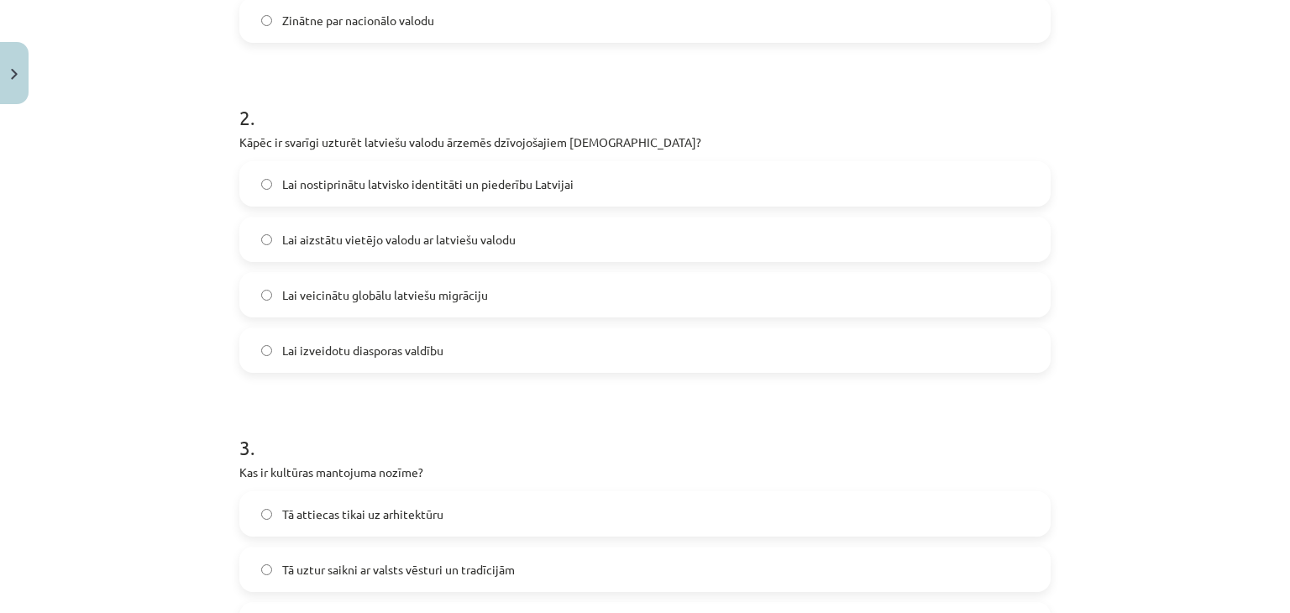
click at [416, 190] on span "Lai nostiprinātu latvisko identitāti un piederību Latvijai" at bounding box center [427, 184] width 291 height 18
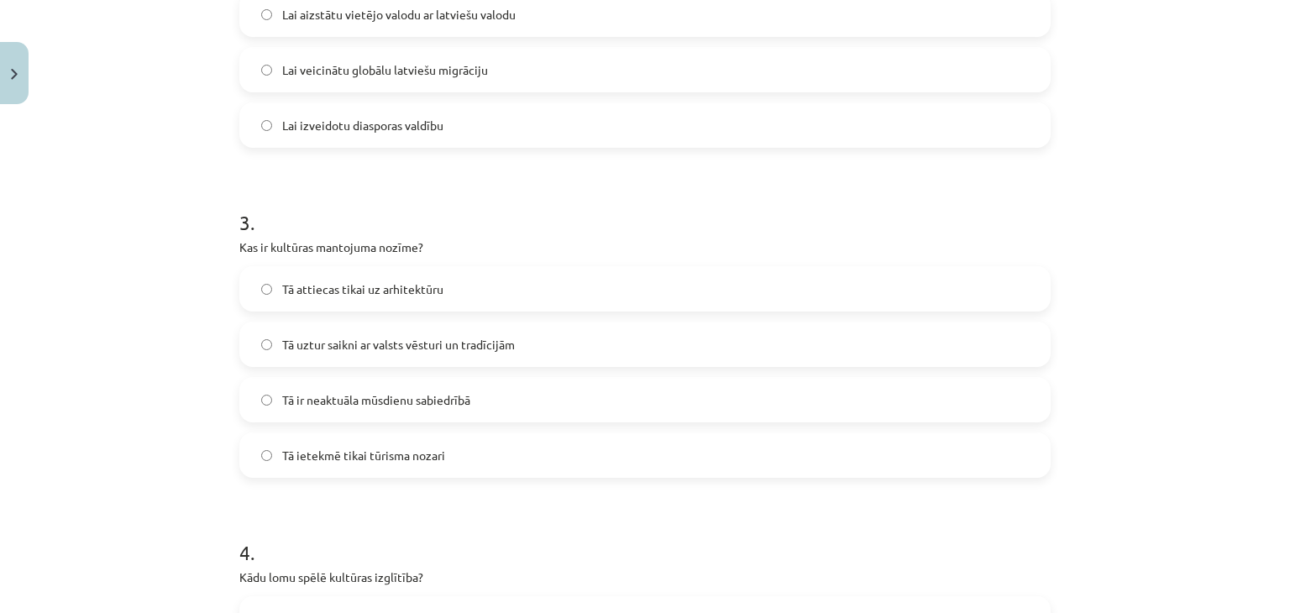
scroll to position [924, 0]
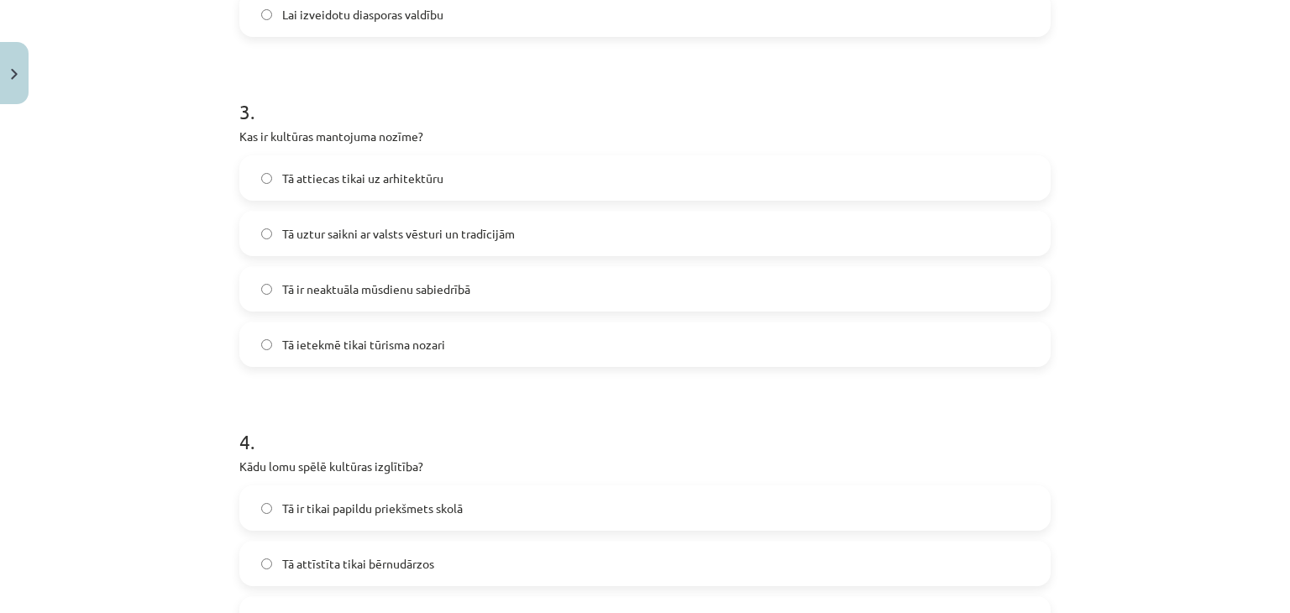
click at [477, 229] on span "Tā uztur saikni ar valsts vēsturi un tradīcijām" at bounding box center [398, 234] width 233 height 18
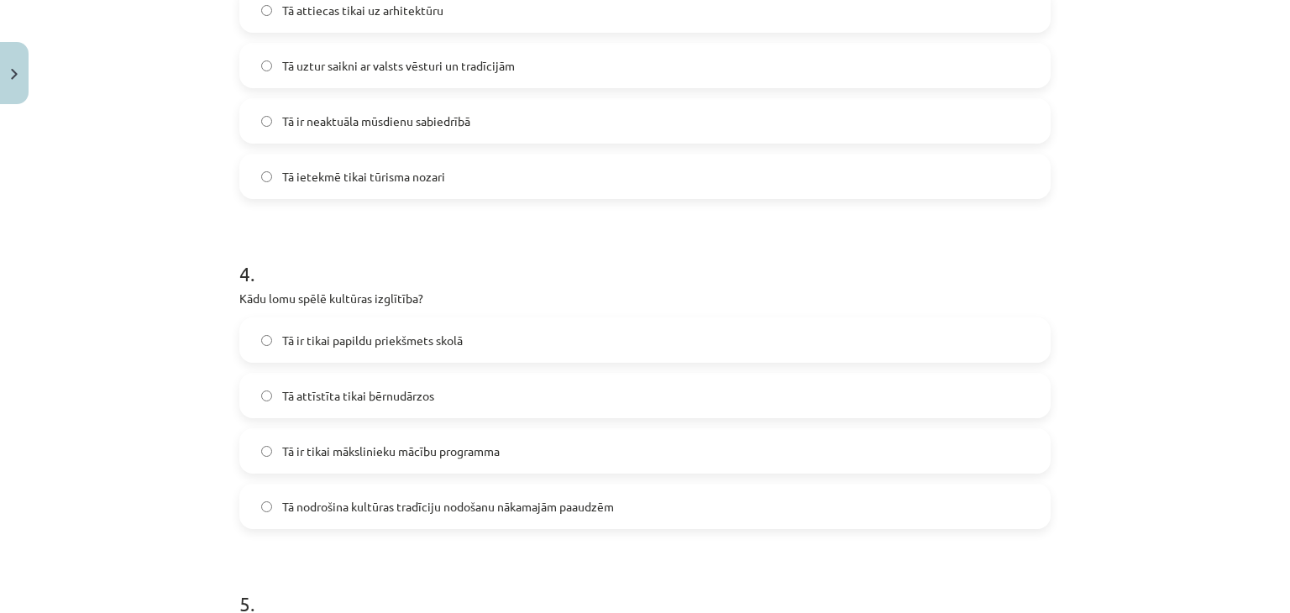
scroll to position [1175, 0]
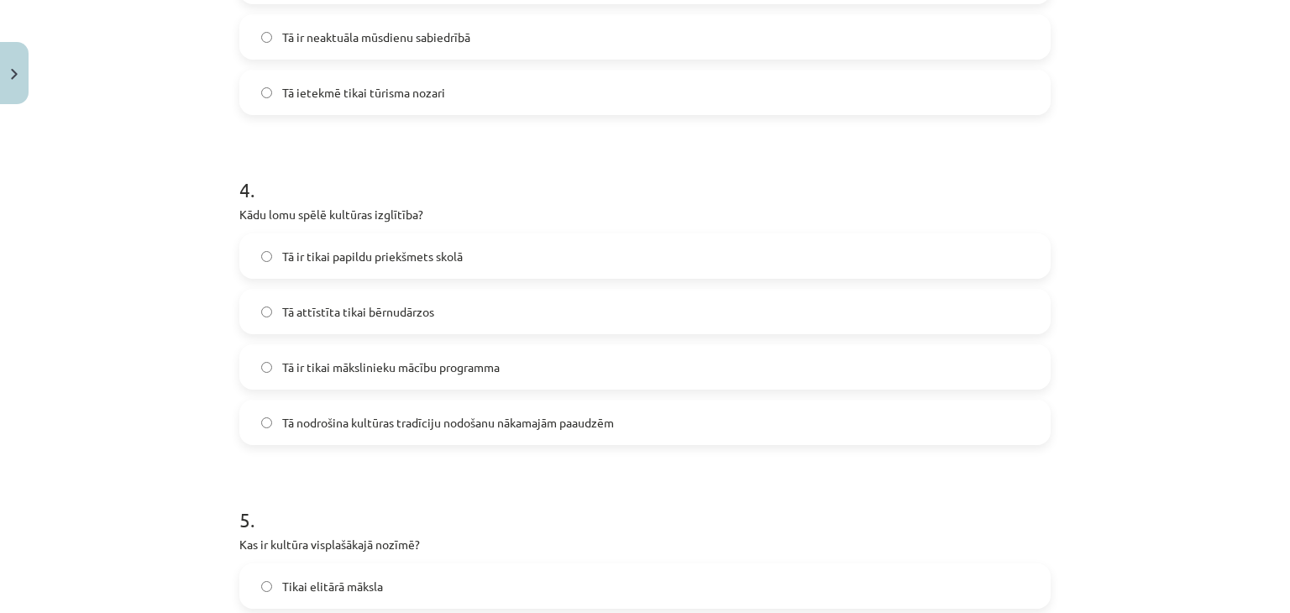
click at [423, 421] on span "Tā nodrošina kultūras tradīciju nodošanu nākamajām paaudzēm" at bounding box center [448, 423] width 332 height 18
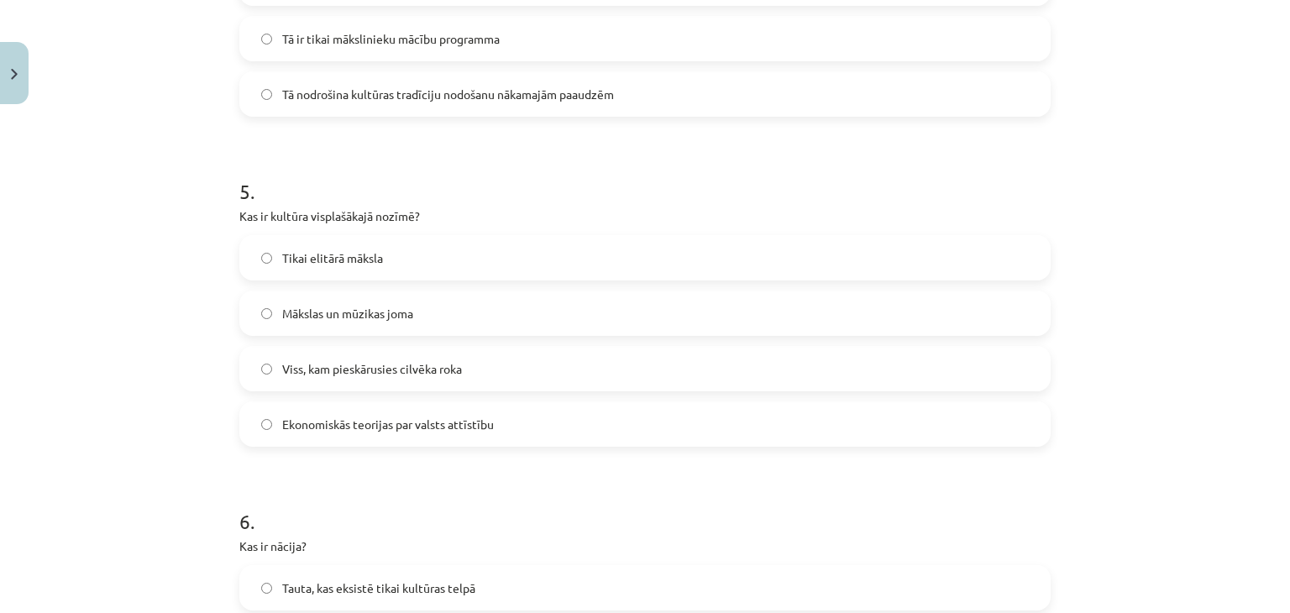
scroll to position [1511, 0]
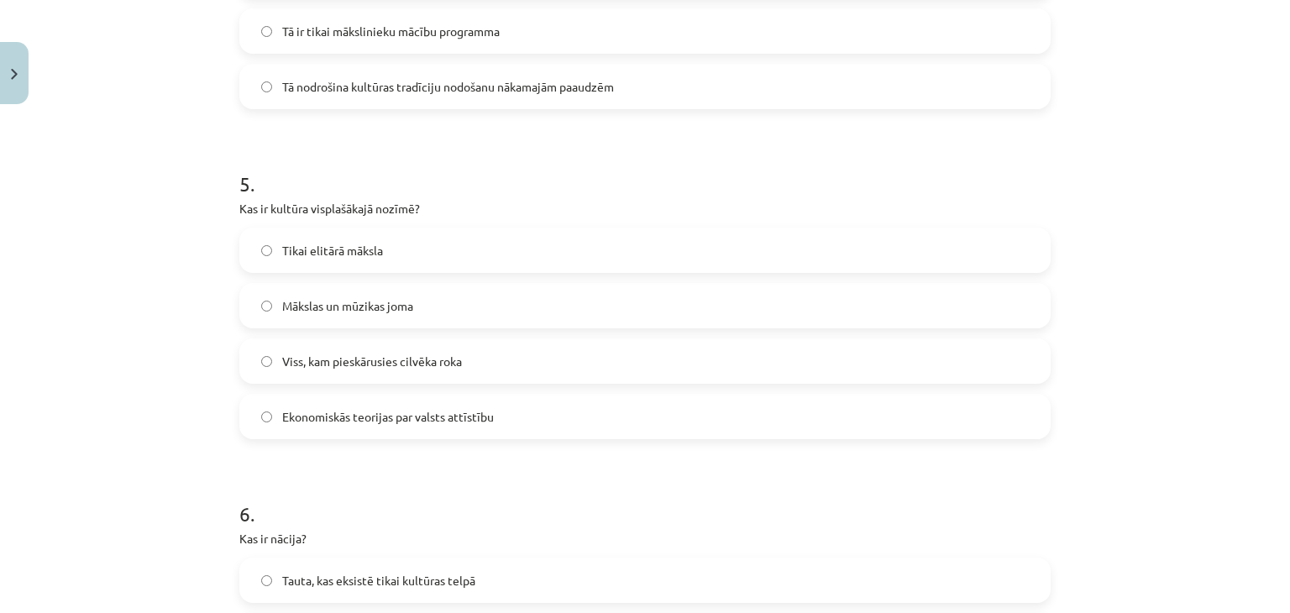
click at [380, 343] on label "Viss, kam pieskārusies cilvēka roka" at bounding box center [645, 361] width 808 height 42
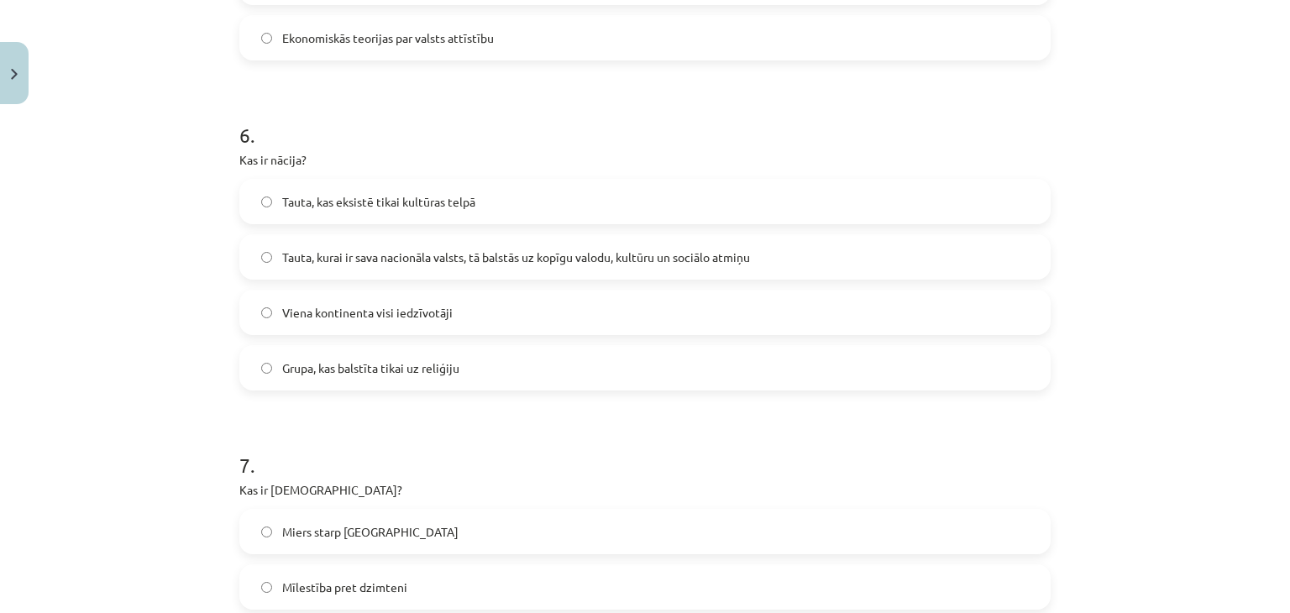
scroll to position [1931, 0]
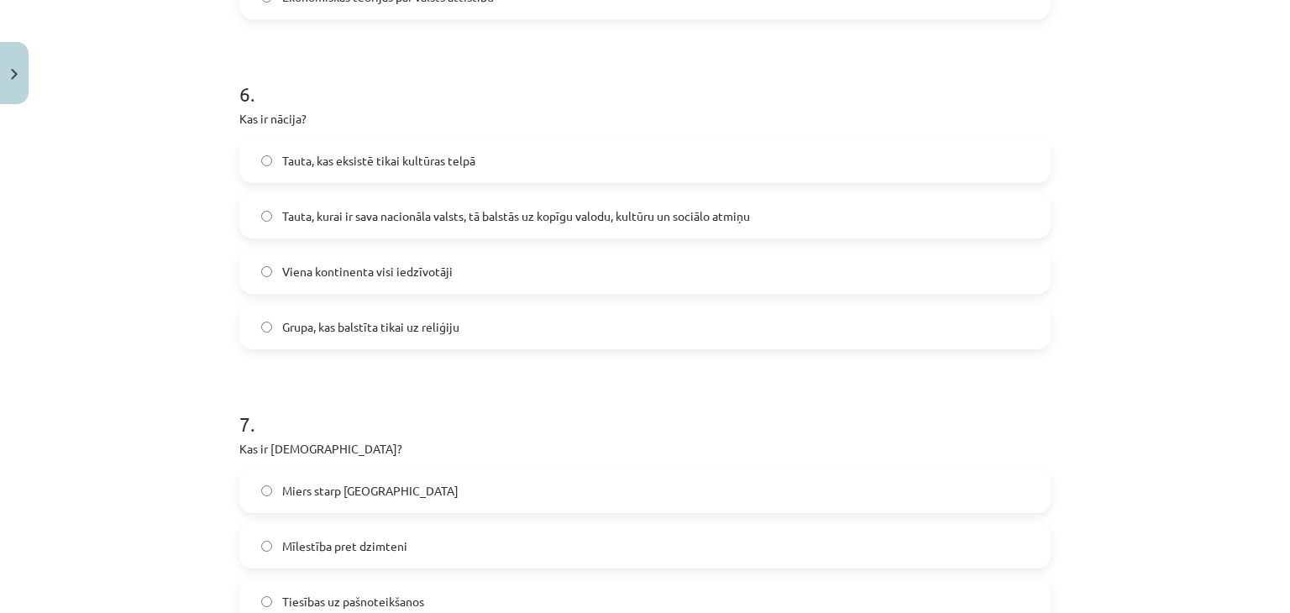
click at [433, 207] on span "Tauta, kurai ir sava nacionāla valsts, tā balstās uz kopīgu valodu, kultūru un …" at bounding box center [516, 216] width 468 height 18
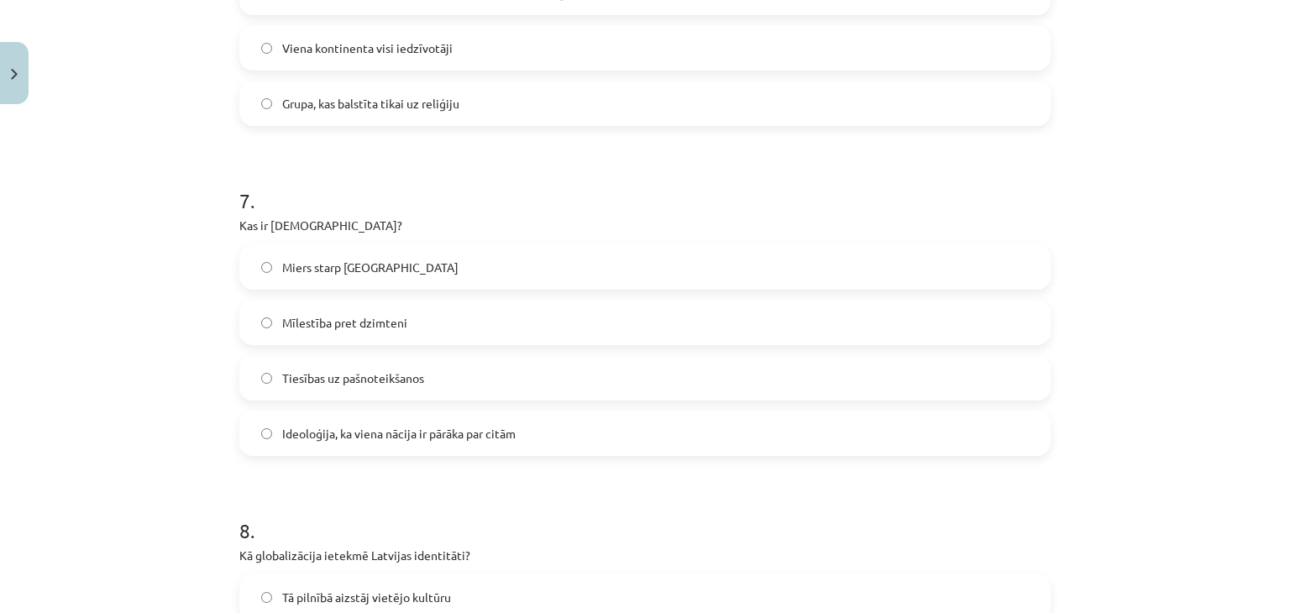
scroll to position [2183, 0]
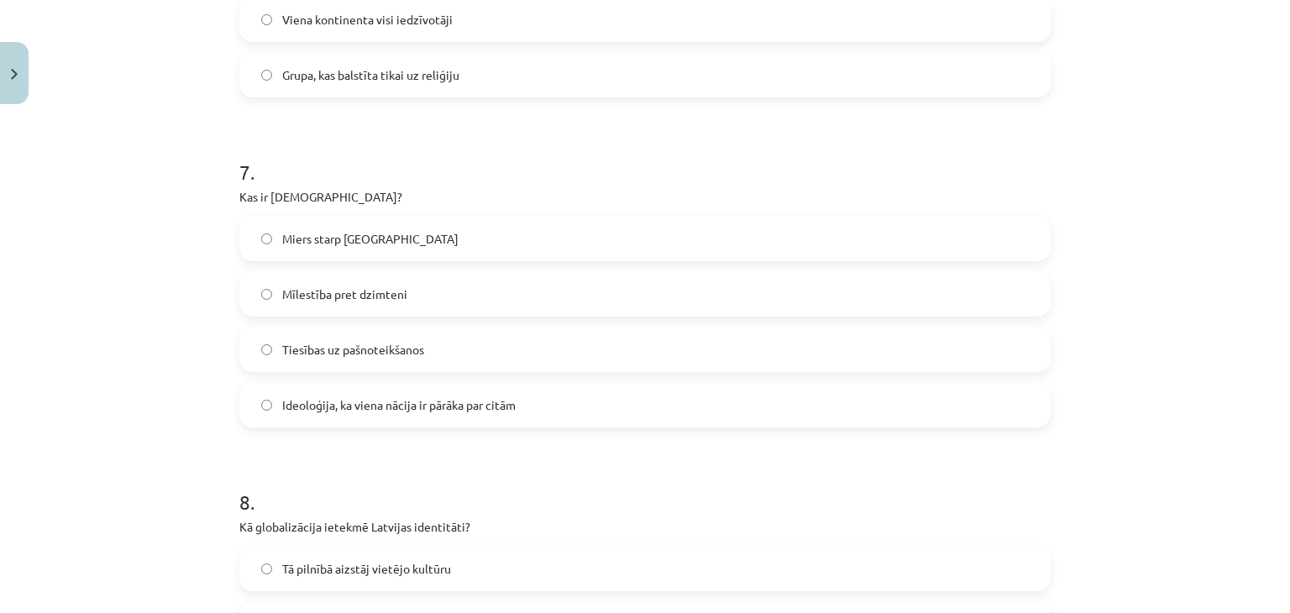
click at [350, 385] on label "Ideoloģija, ka viena nācija ir pārāka par citām" at bounding box center [645, 405] width 808 height 42
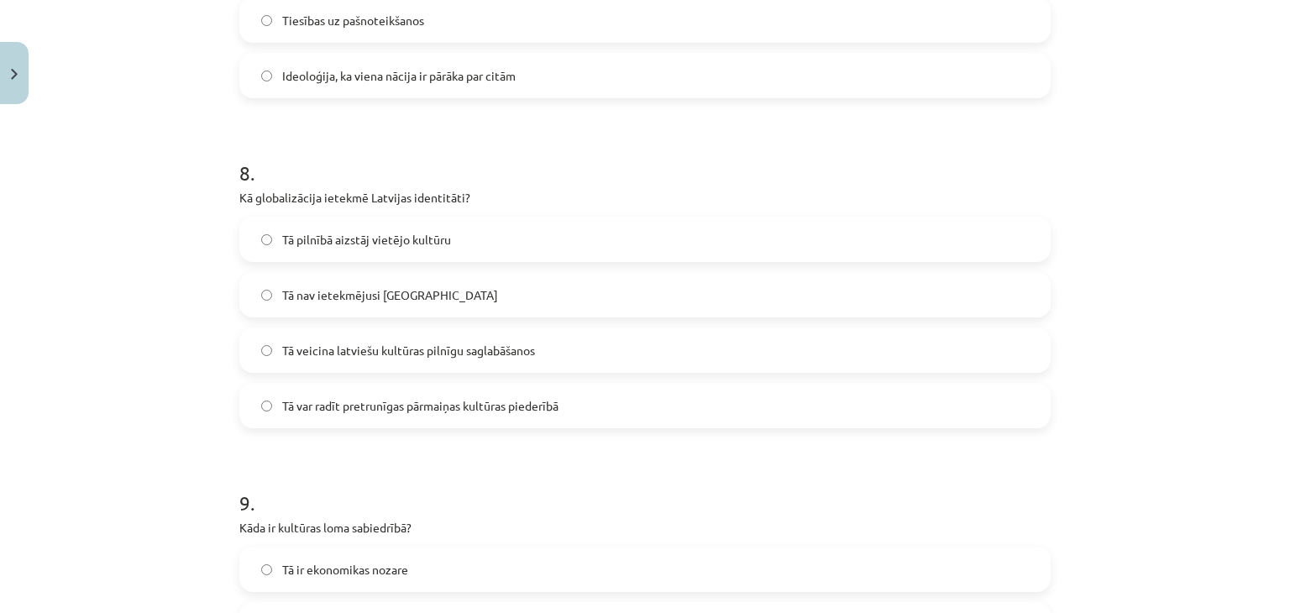
scroll to position [2519, 0]
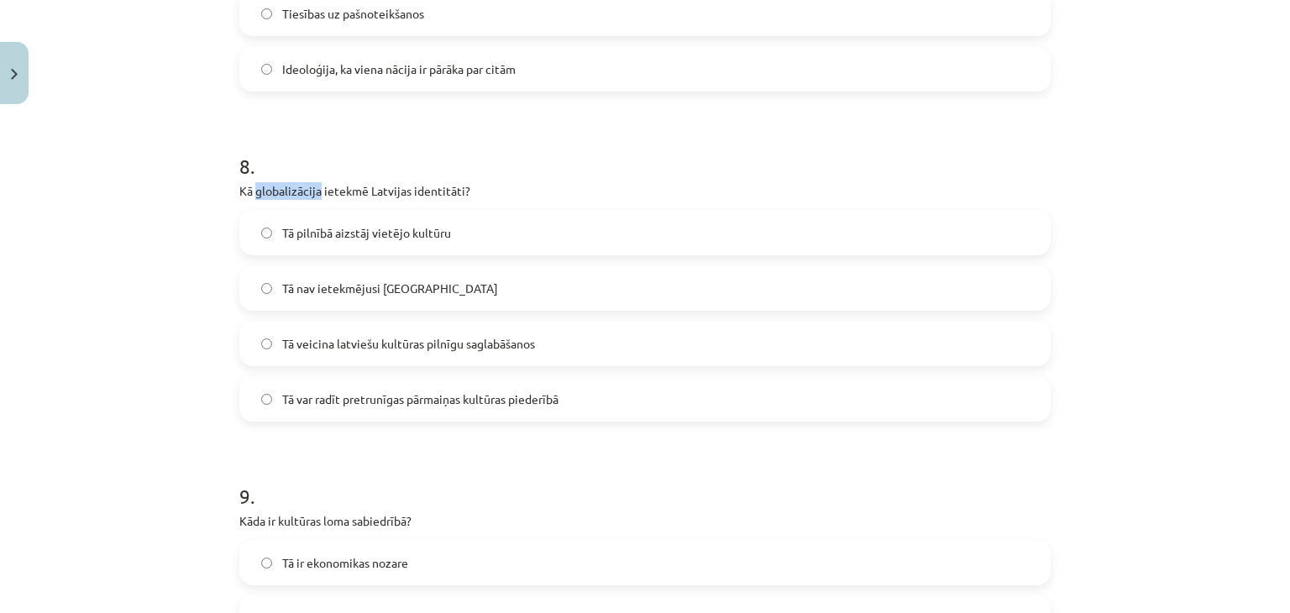
drag, startPoint x: 249, startPoint y: 186, endPoint x: 316, endPoint y: 190, distance: 67.3
click at [316, 190] on p "Kā globalizācija ietekmē Latvijas identitāti?" at bounding box center [644, 191] width 811 height 18
copy p "globalizācija"
click at [417, 340] on span "Tā veicina latviešu kultūras pilnīgu saglabāšanos" at bounding box center [408, 344] width 253 height 18
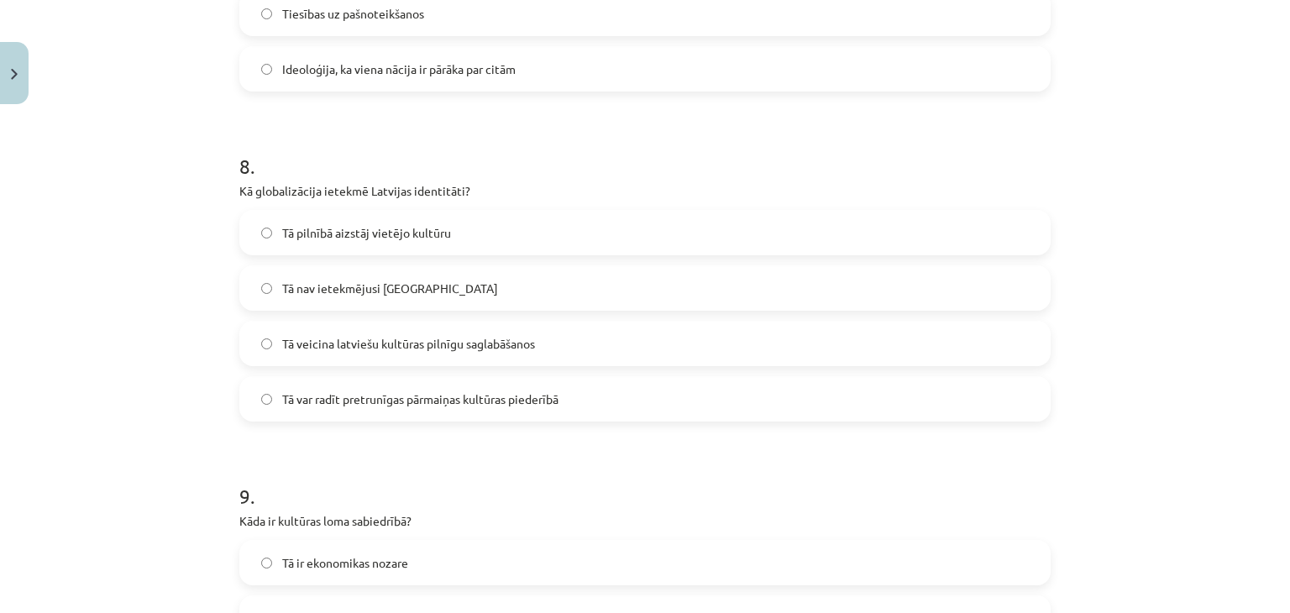
scroll to position [2603, 0]
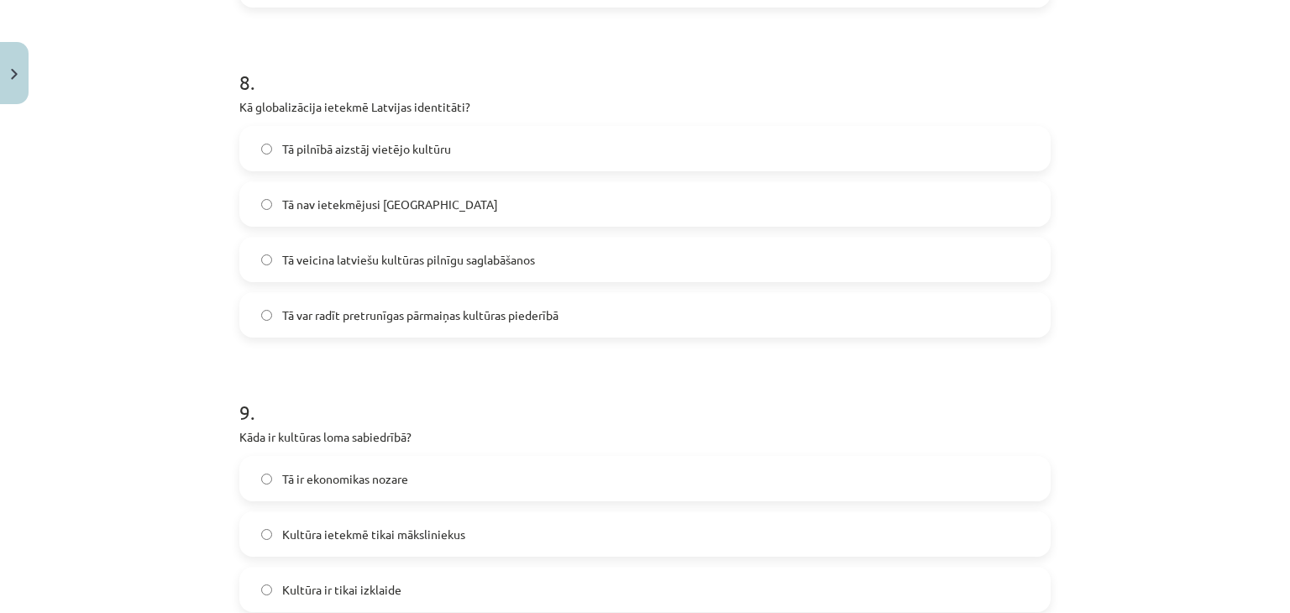
click at [425, 323] on span "Tā var radīt pretrunīgas pārmaiņas kultūras piederībā" at bounding box center [420, 315] width 276 height 18
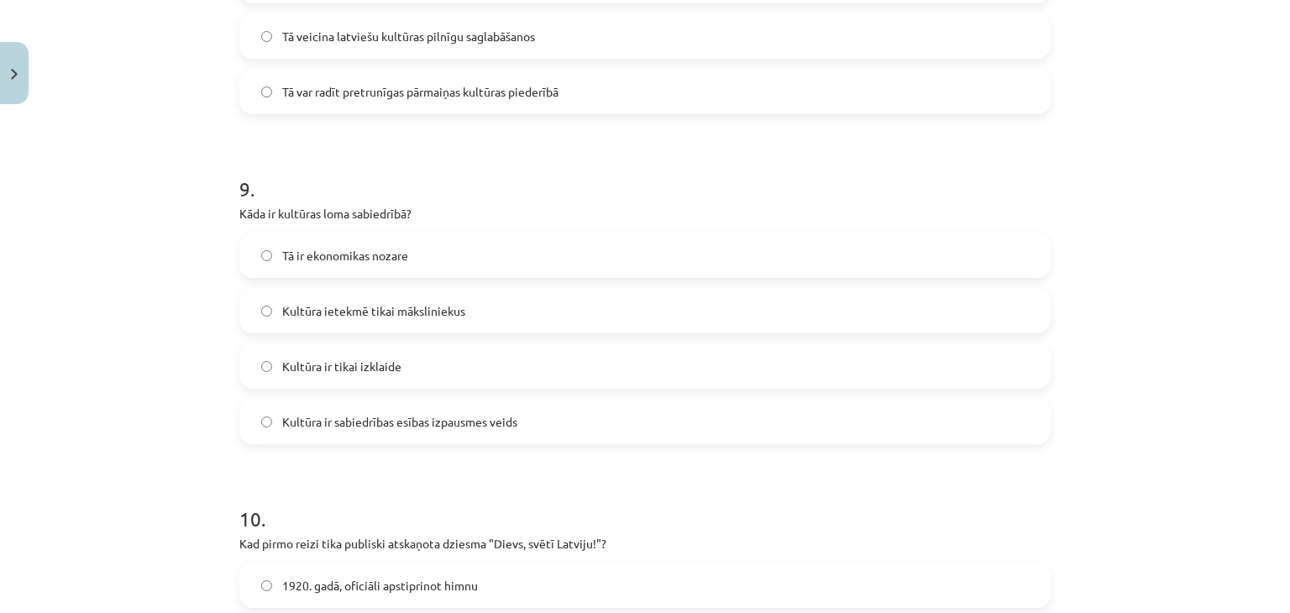
scroll to position [2855, 0]
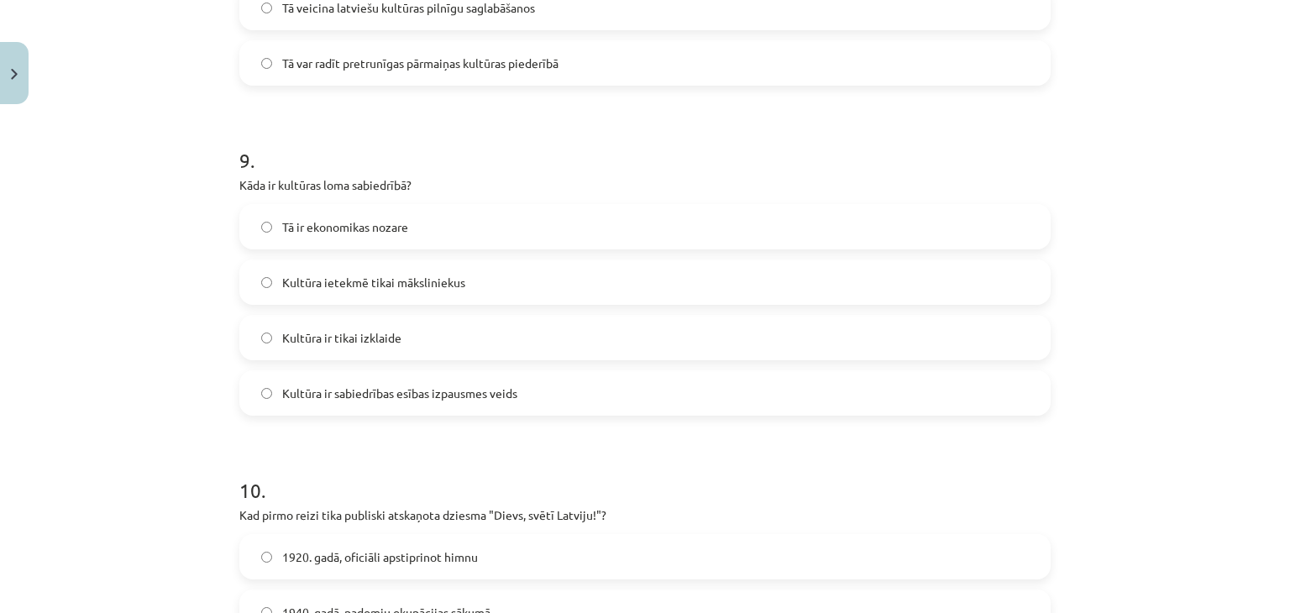
click at [405, 403] on label "Kultūra ir sabiedrības esības izpausmes veids" at bounding box center [645, 393] width 808 height 42
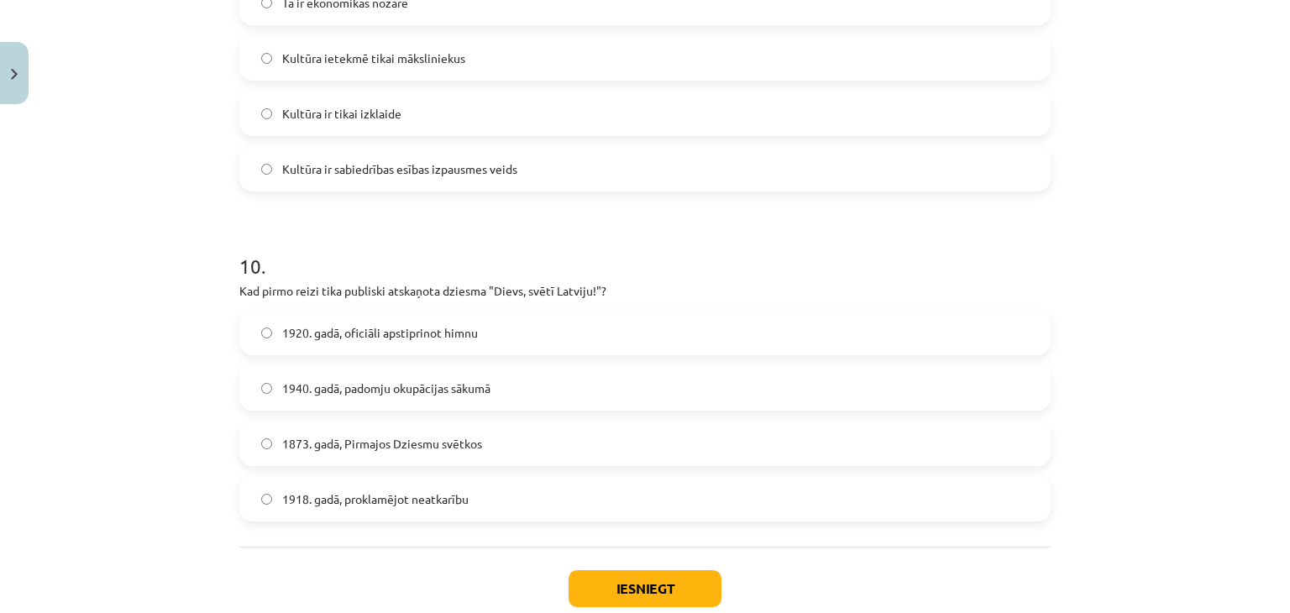
scroll to position [3106, 0]
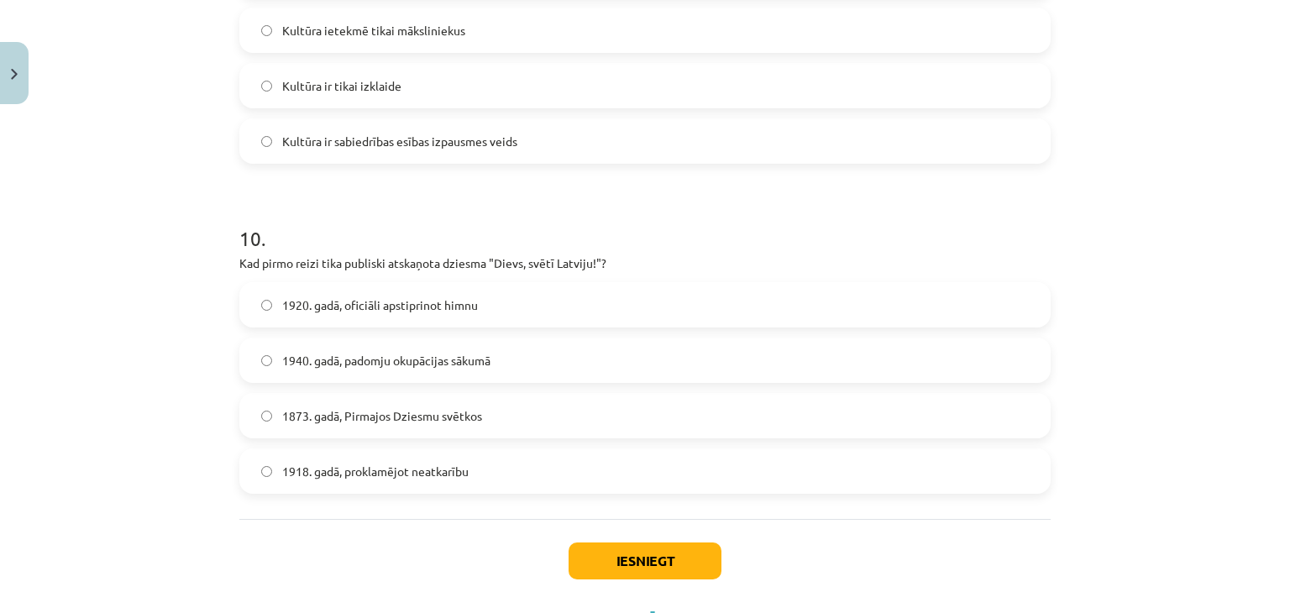
click at [390, 430] on label "1873. gadā, Pirmajos Dziesmu svētkos" at bounding box center [645, 416] width 808 height 42
click at [642, 558] on button "Iesniegt" at bounding box center [644, 560] width 153 height 37
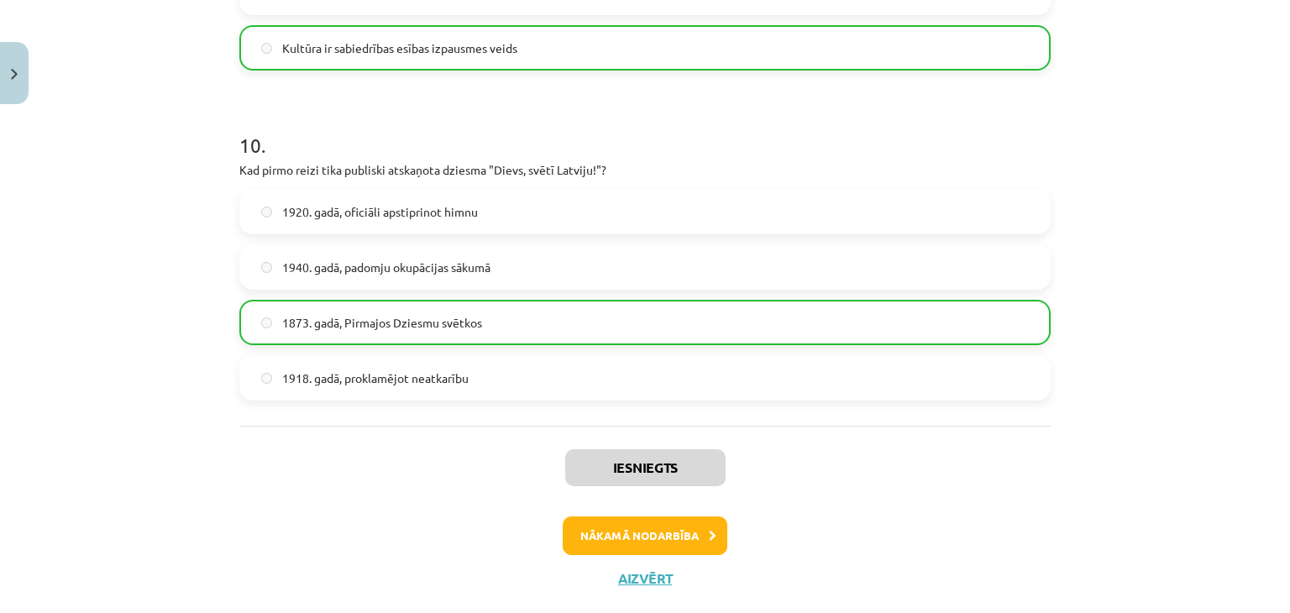
scroll to position [3234, 0]
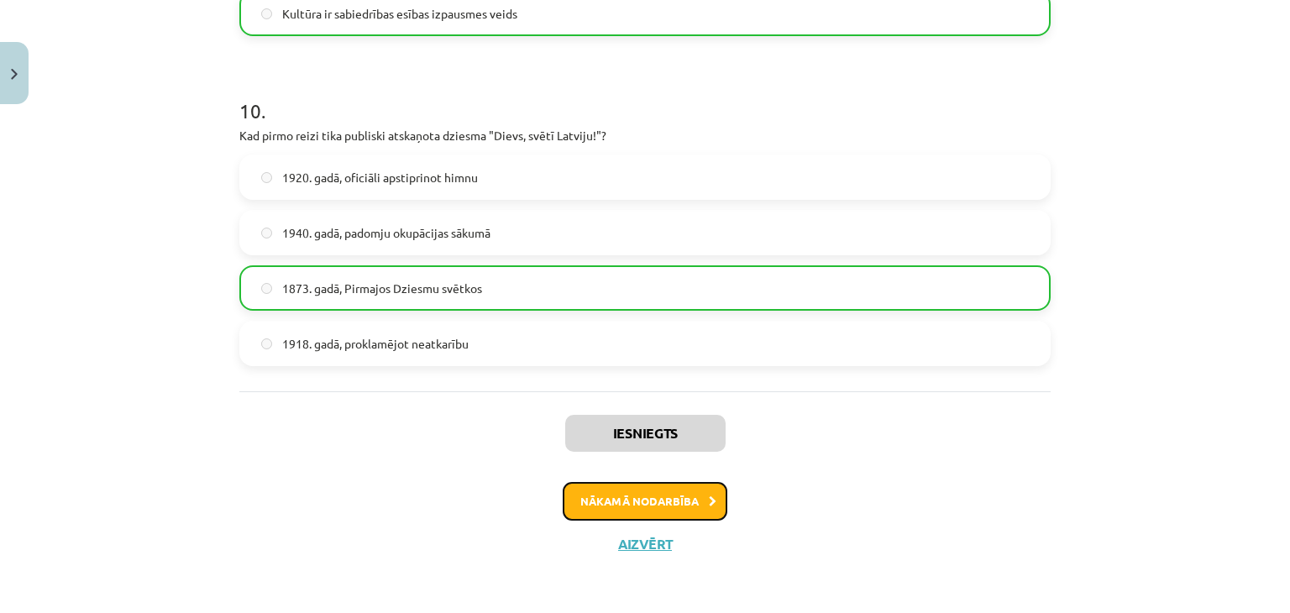
click at [669, 498] on button "Nākamā nodarbība" at bounding box center [645, 501] width 165 height 39
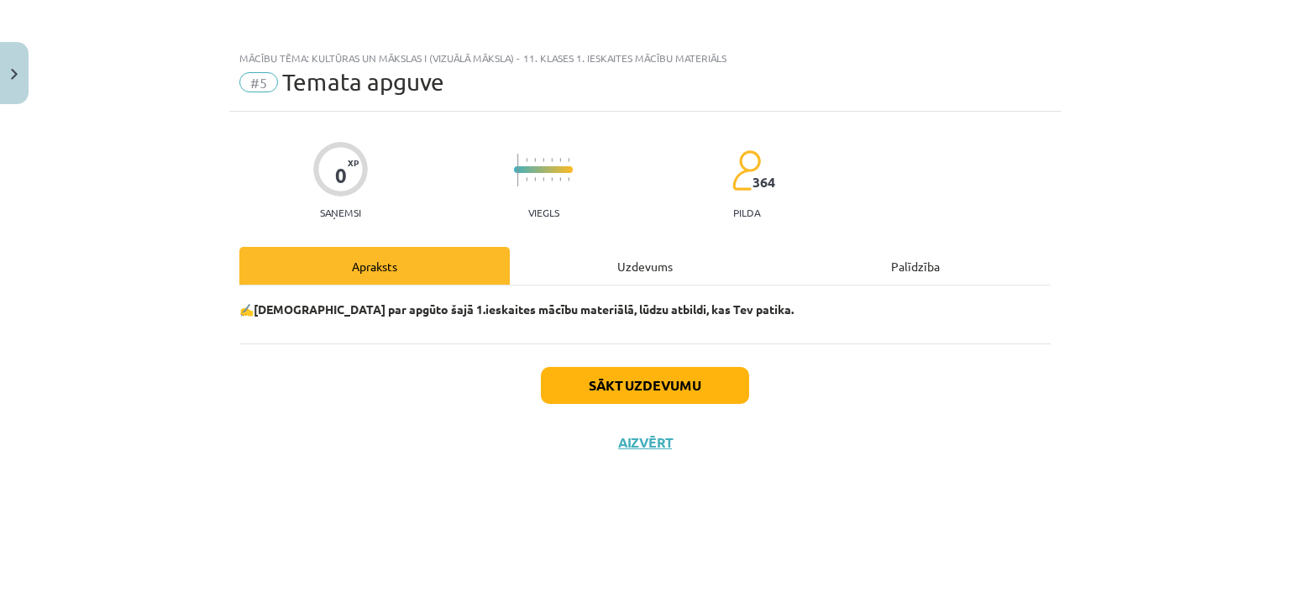
scroll to position [0, 0]
click at [693, 399] on button "Sākt uzdevumu" at bounding box center [645, 385] width 208 height 37
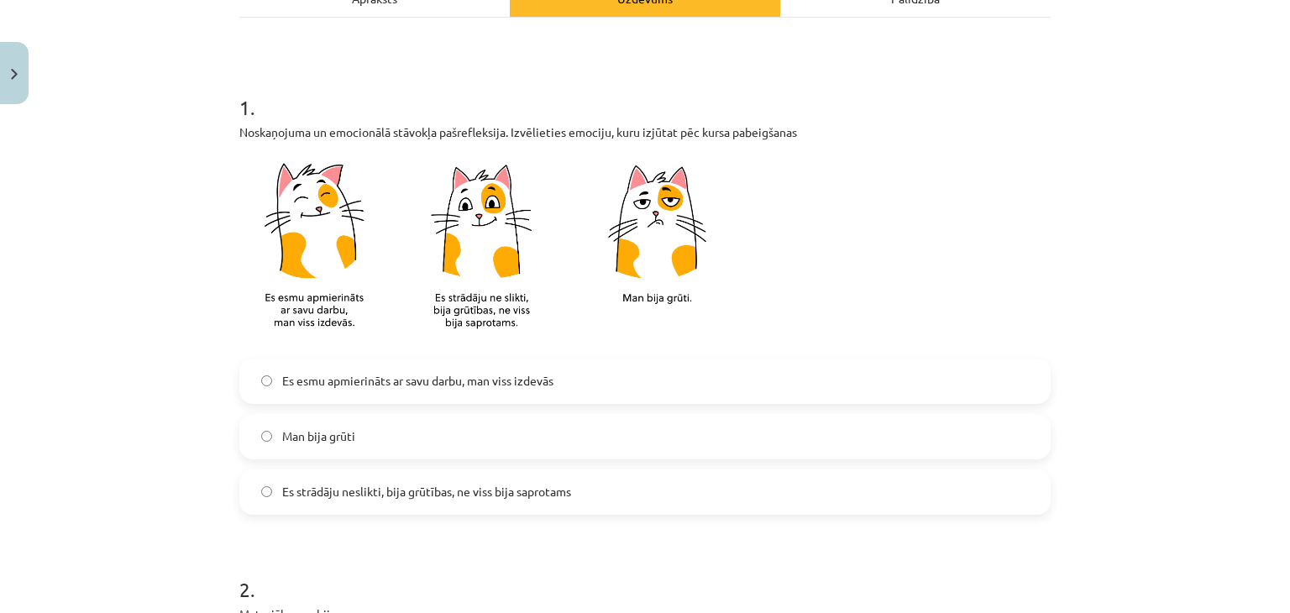
scroll to position [336, 0]
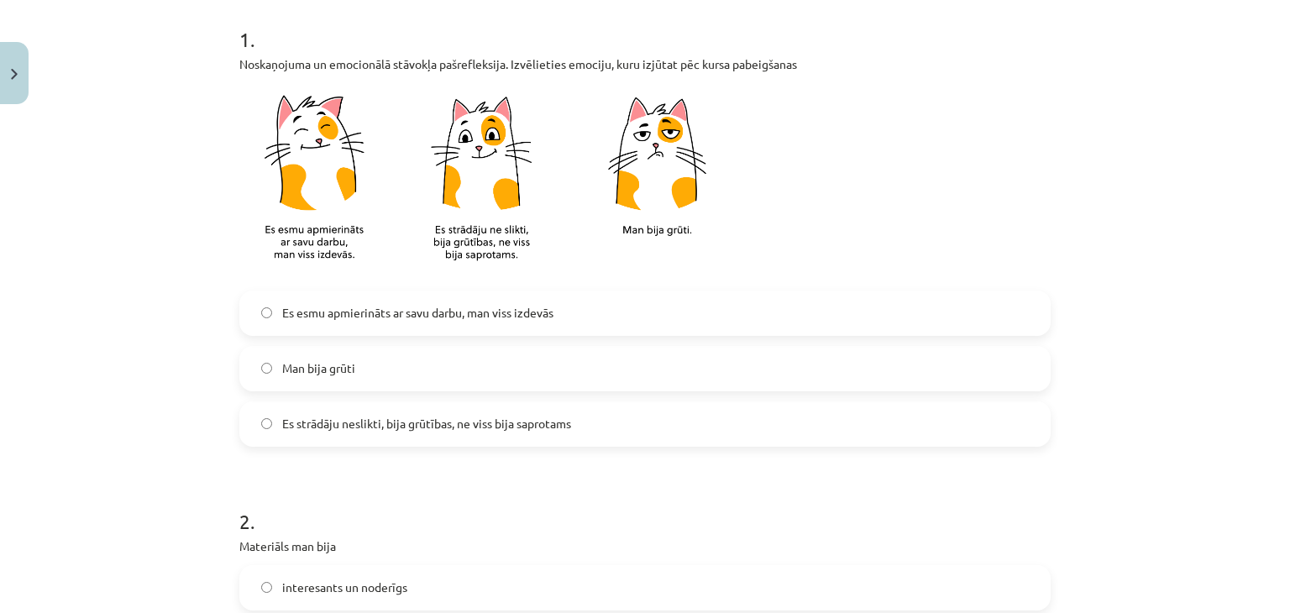
click at [436, 304] on span "Es esmu apmierināts ar savu darbu, man viss izdevās" at bounding box center [417, 313] width 271 height 18
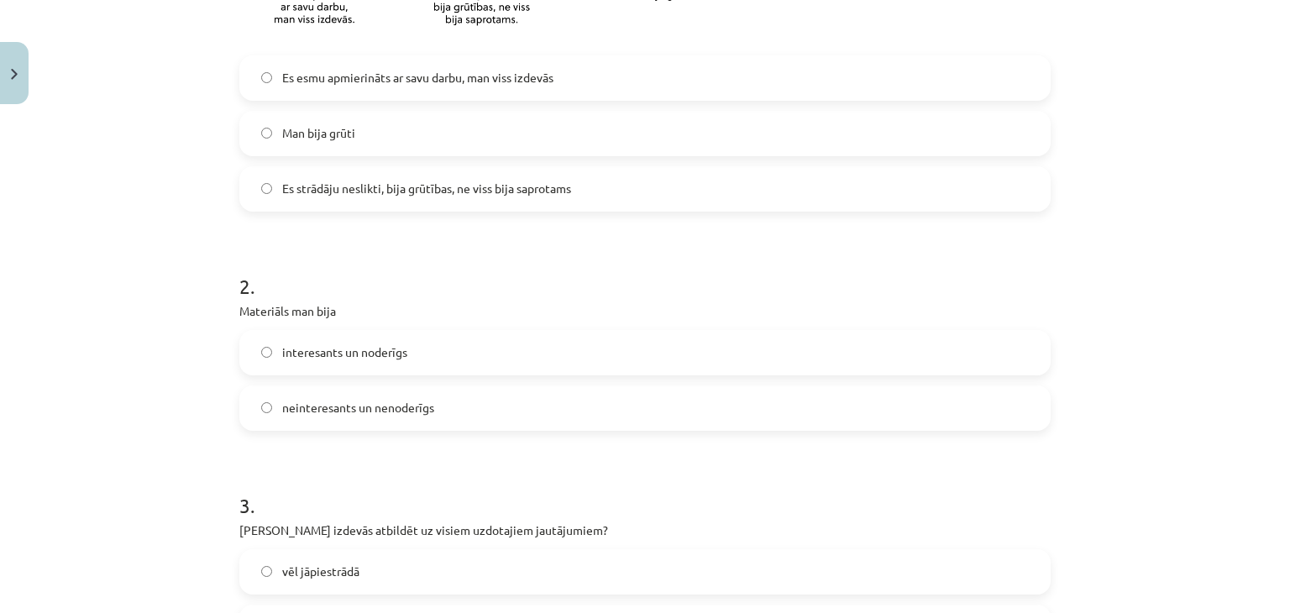
scroll to position [672, 0]
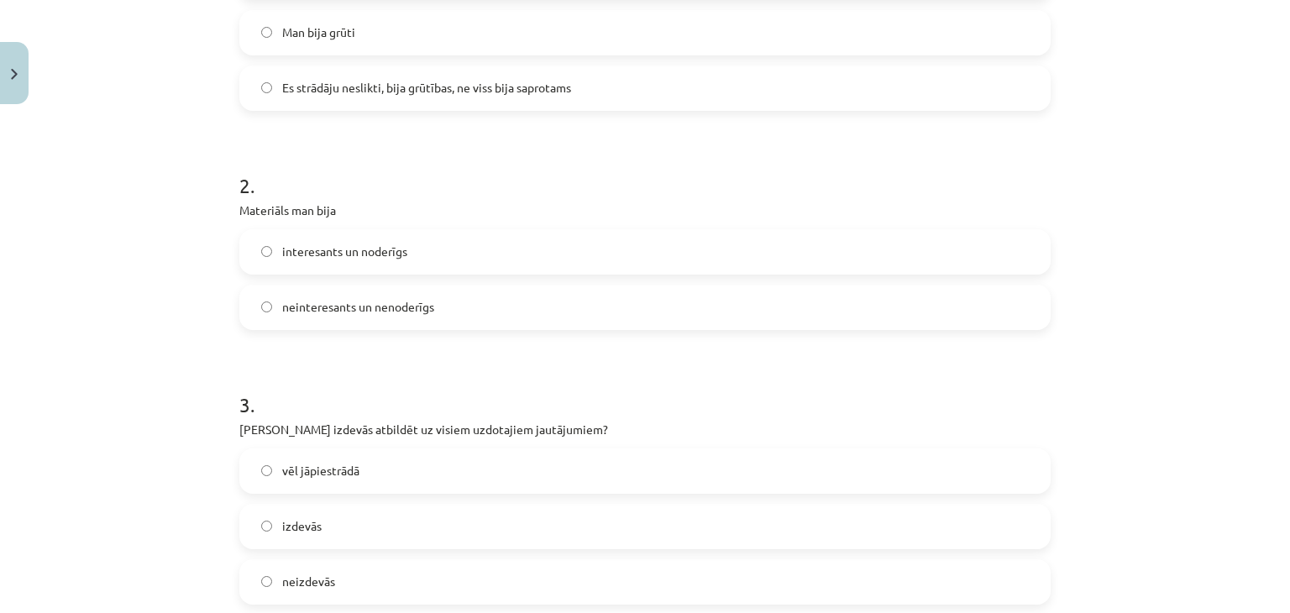
click at [437, 254] on label "interesants un noderīgs" at bounding box center [645, 252] width 808 height 42
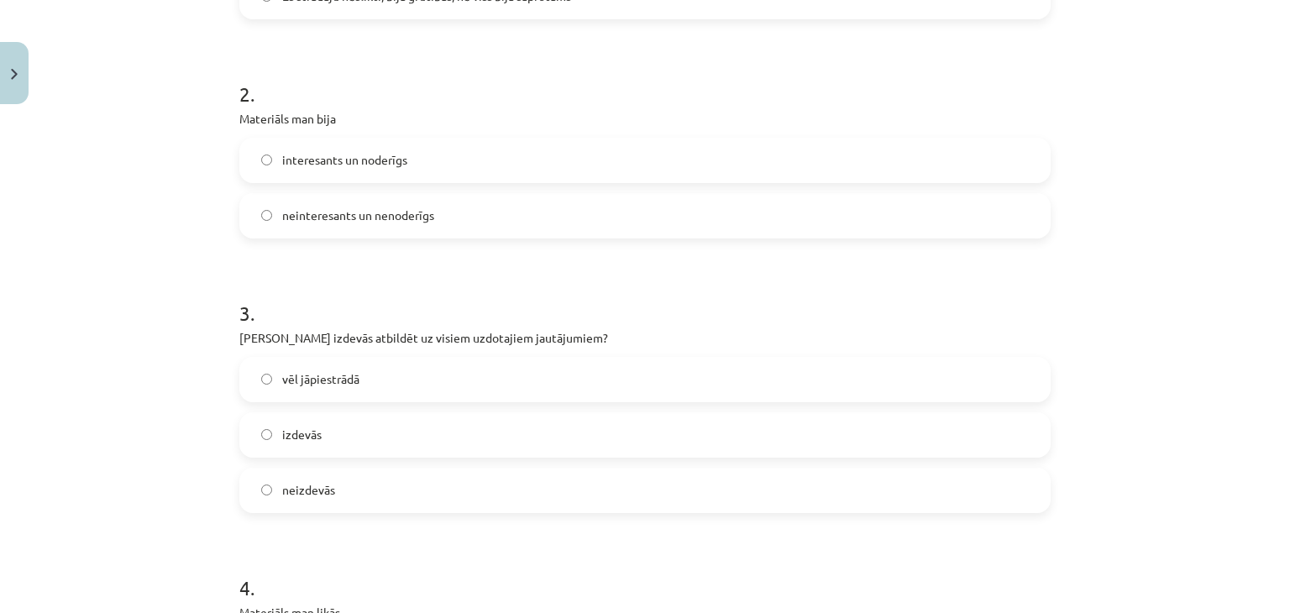
scroll to position [924, 0]
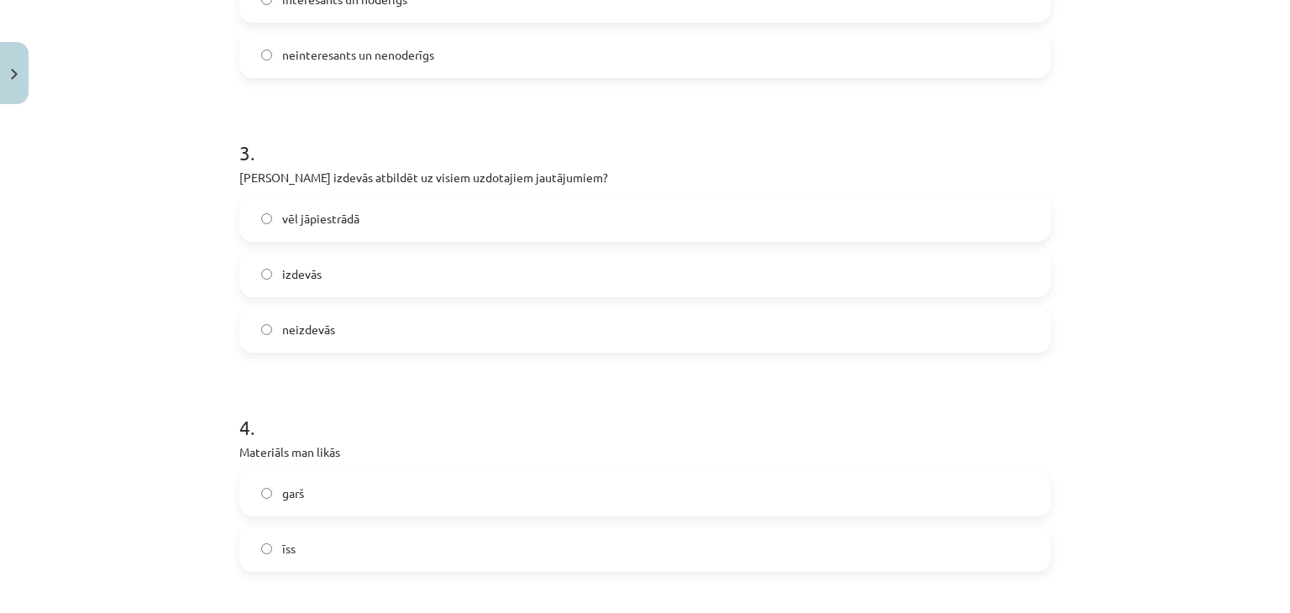
click at [449, 216] on label "vēl jāpiestrādā" at bounding box center [645, 219] width 808 height 42
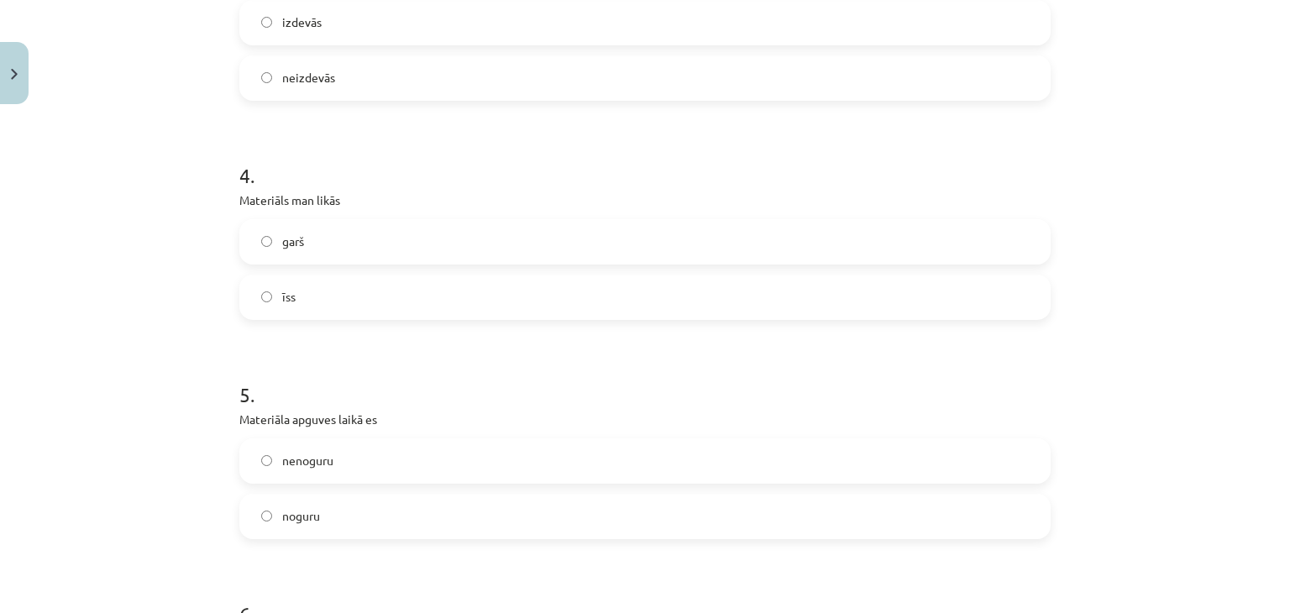
click at [364, 297] on label "īss" at bounding box center [645, 297] width 808 height 42
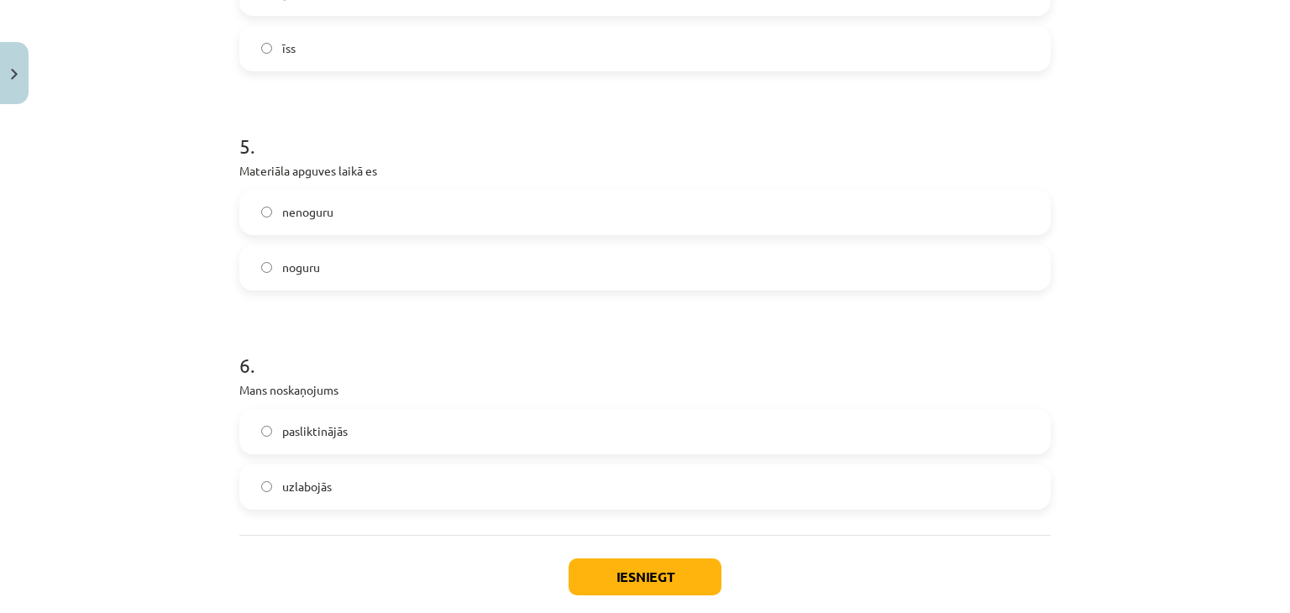
scroll to position [1427, 0]
click at [383, 200] on label "nenoguru" at bounding box center [645, 209] width 808 height 42
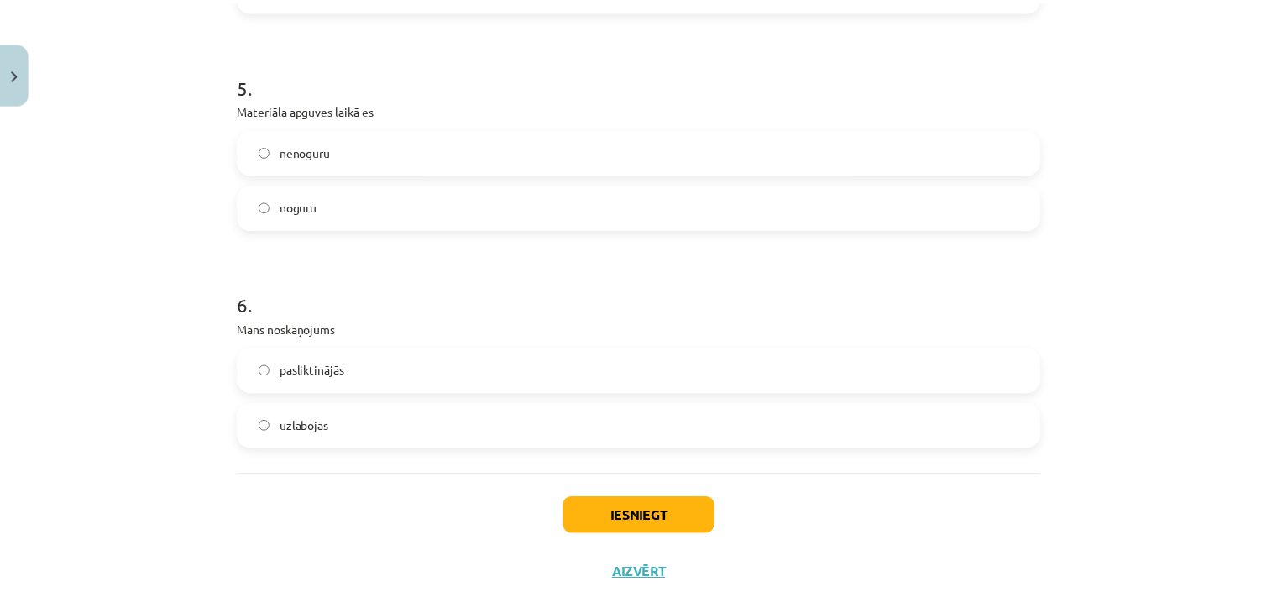
scroll to position [1511, 0]
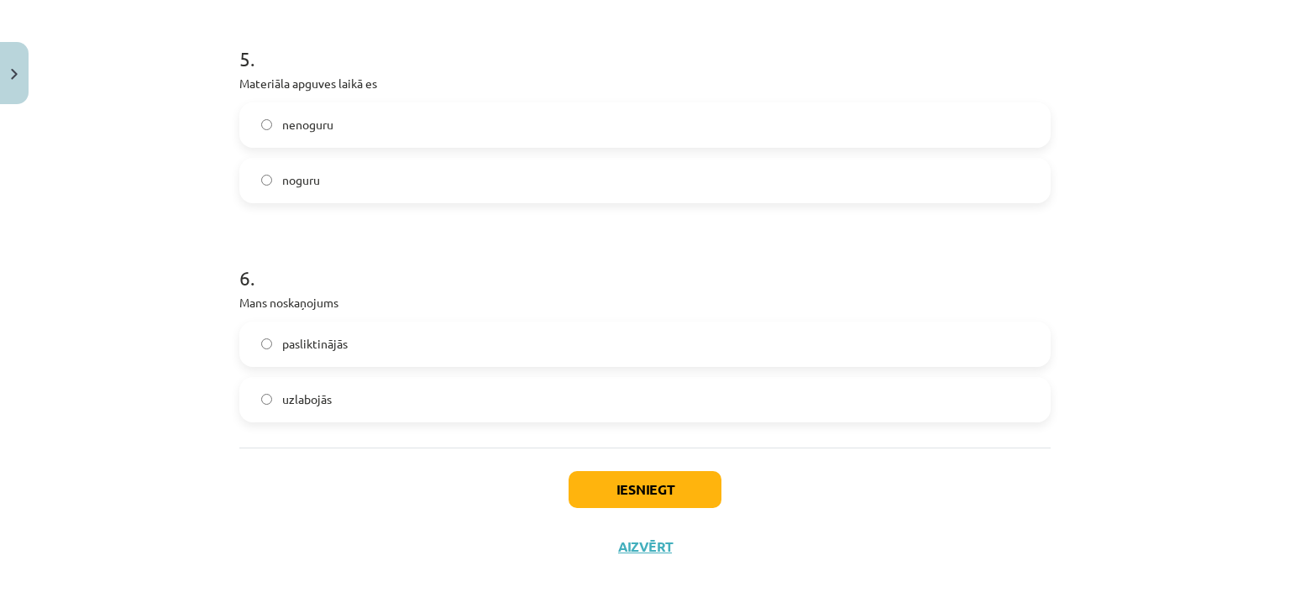
click at [292, 398] on span "uzlabojās" at bounding box center [307, 399] width 50 height 18
click at [640, 495] on button "Iesniegt" at bounding box center [644, 489] width 153 height 37
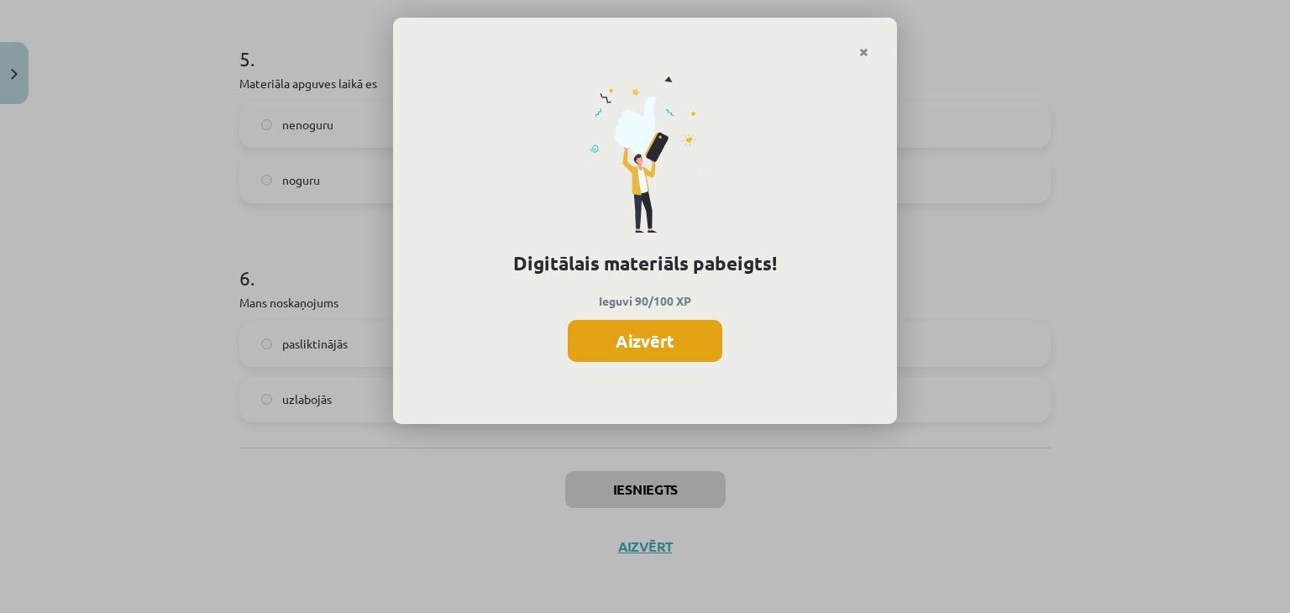
click at [631, 340] on button "Aizvērt" at bounding box center [645, 341] width 154 height 42
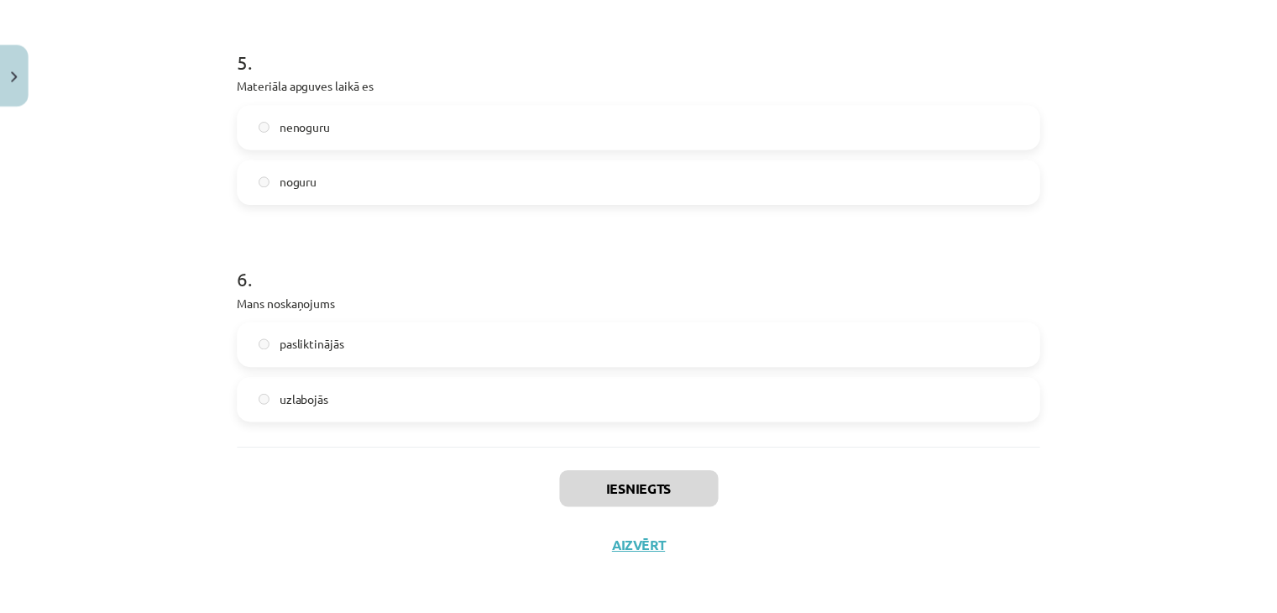
scroll to position [1515, 0]
click at [644, 542] on button "Aizvērt" at bounding box center [639, 543] width 64 height 17
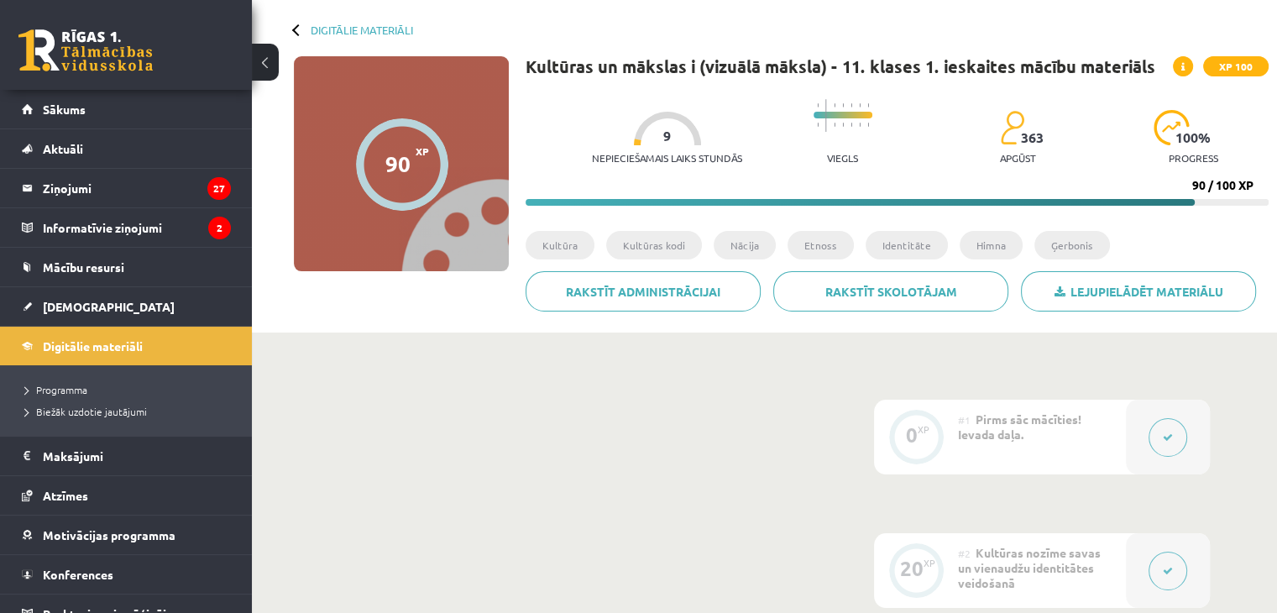
scroll to position [0, 0]
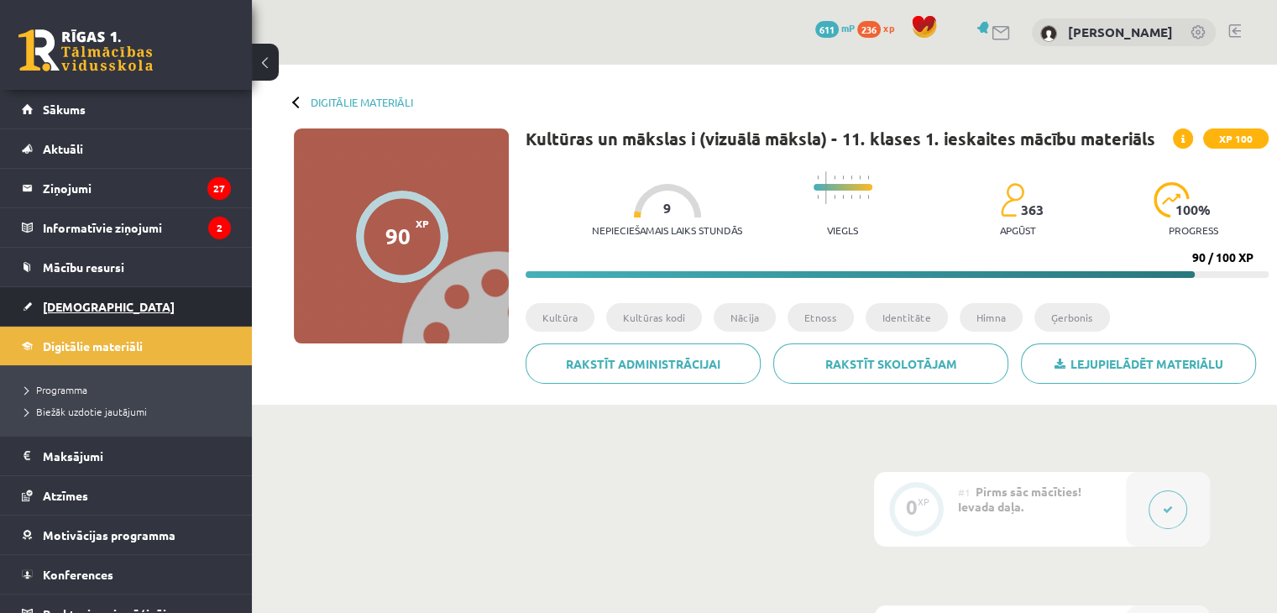
click at [60, 293] on link "[DEMOGRAPHIC_DATA]" at bounding box center [126, 306] width 209 height 39
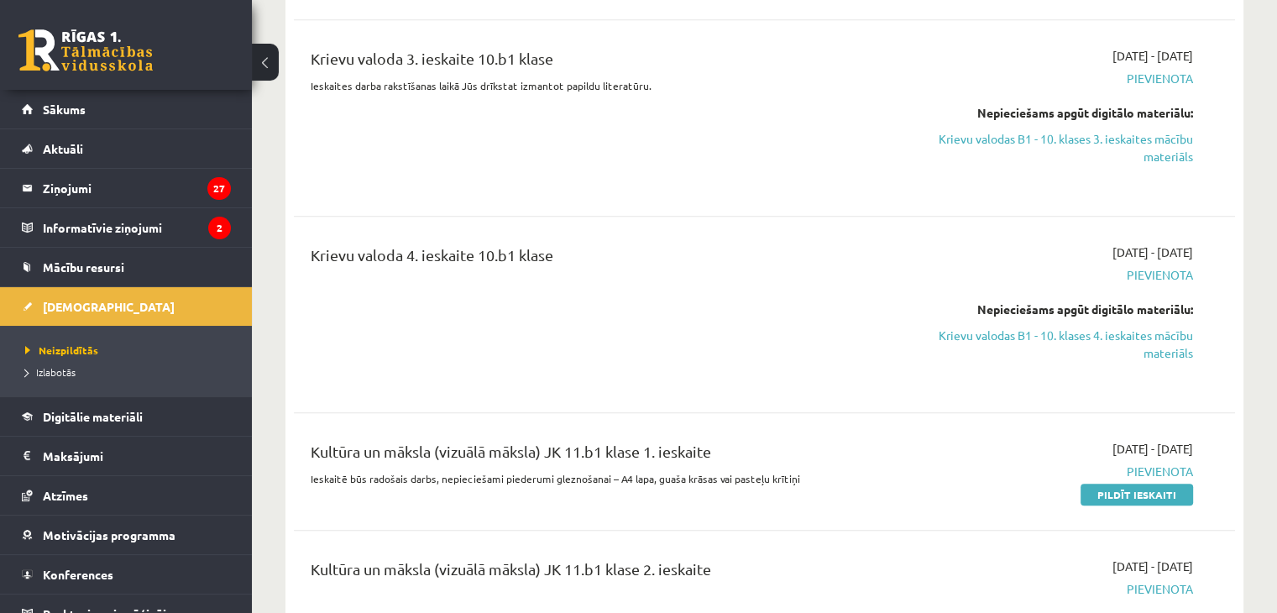
scroll to position [1931, 0]
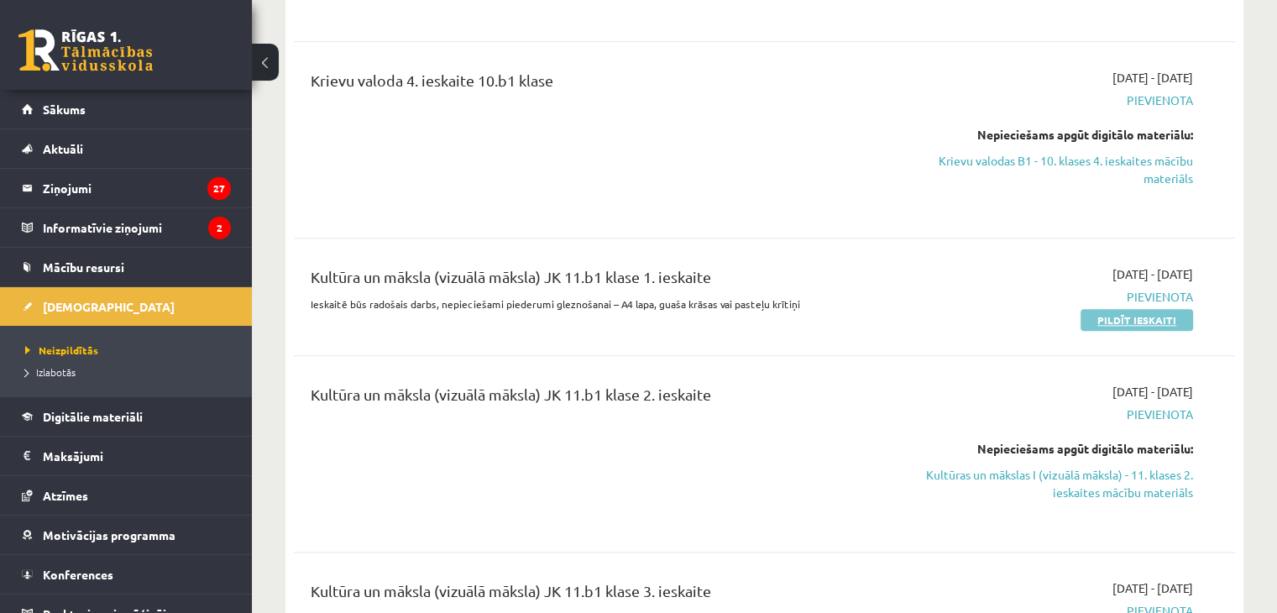
click at [1104, 309] on link "Pildīt ieskaiti" at bounding box center [1137, 320] width 113 height 22
